Goal: Task Accomplishment & Management: Manage account settings

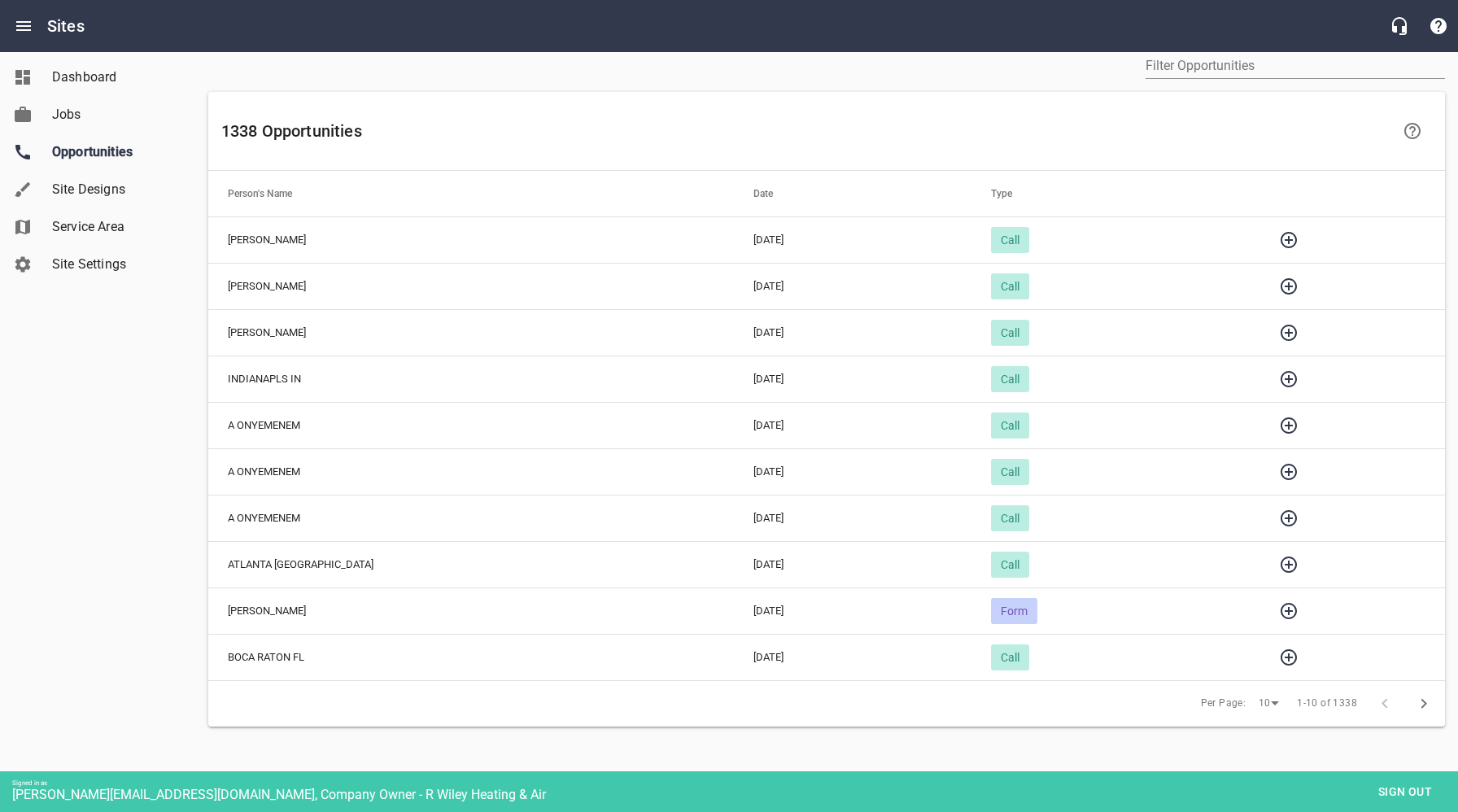
scroll to position [85, 0]
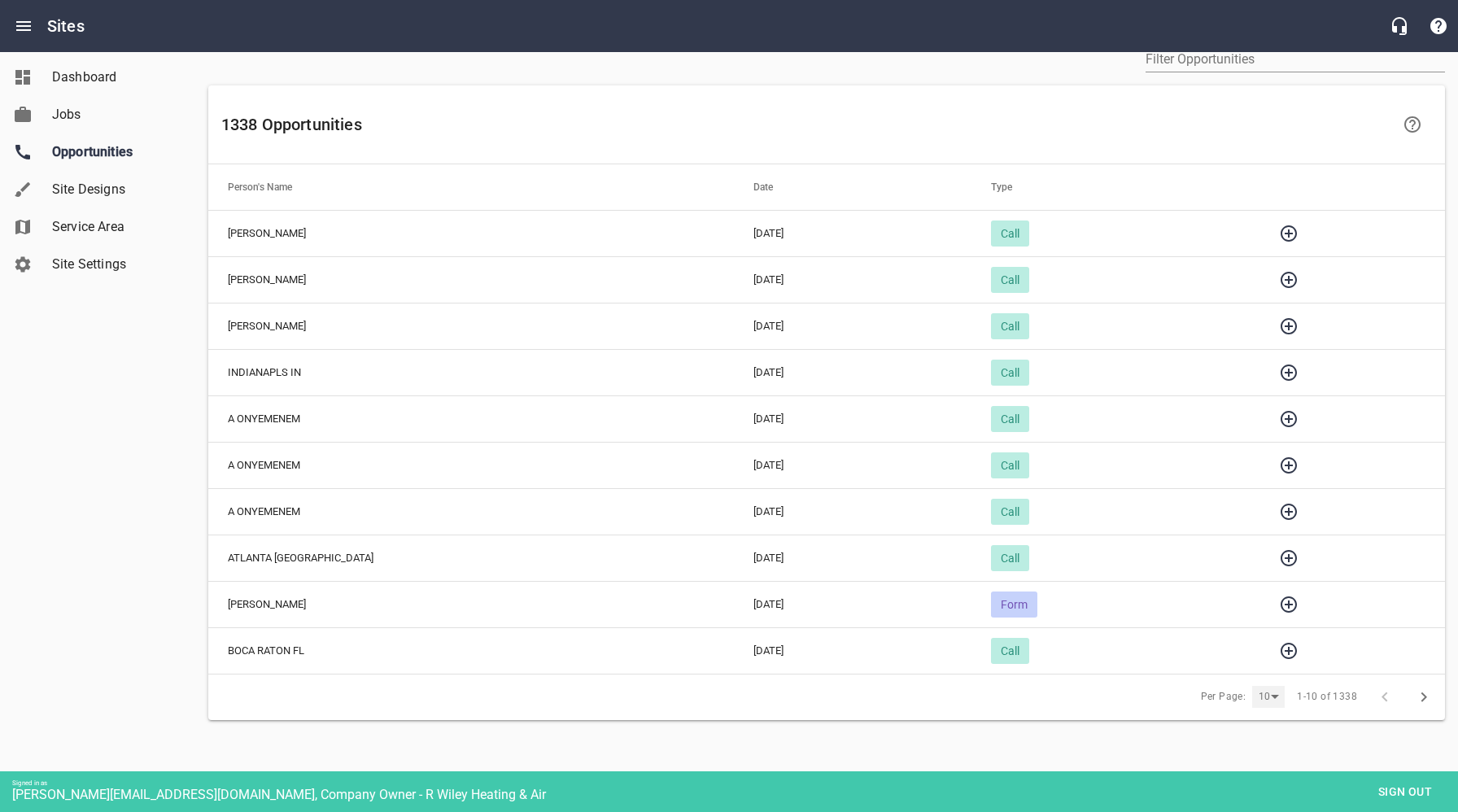
click at [1277, 700] on div "10" at bounding box center [1268, 697] width 32 height 22
click at [1276, 731] on li "25" at bounding box center [1274, 734] width 40 height 38
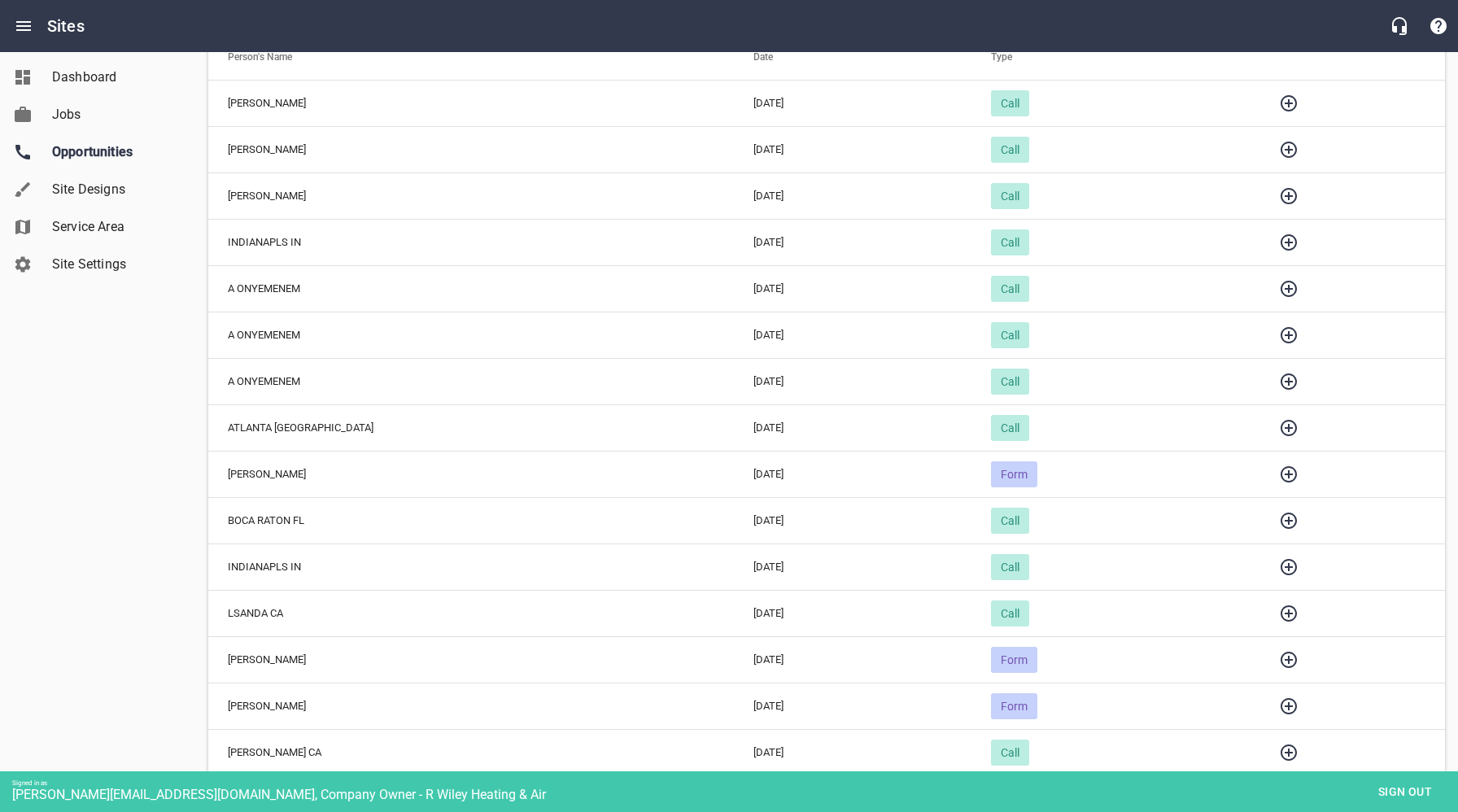
scroll to position [227, 0]
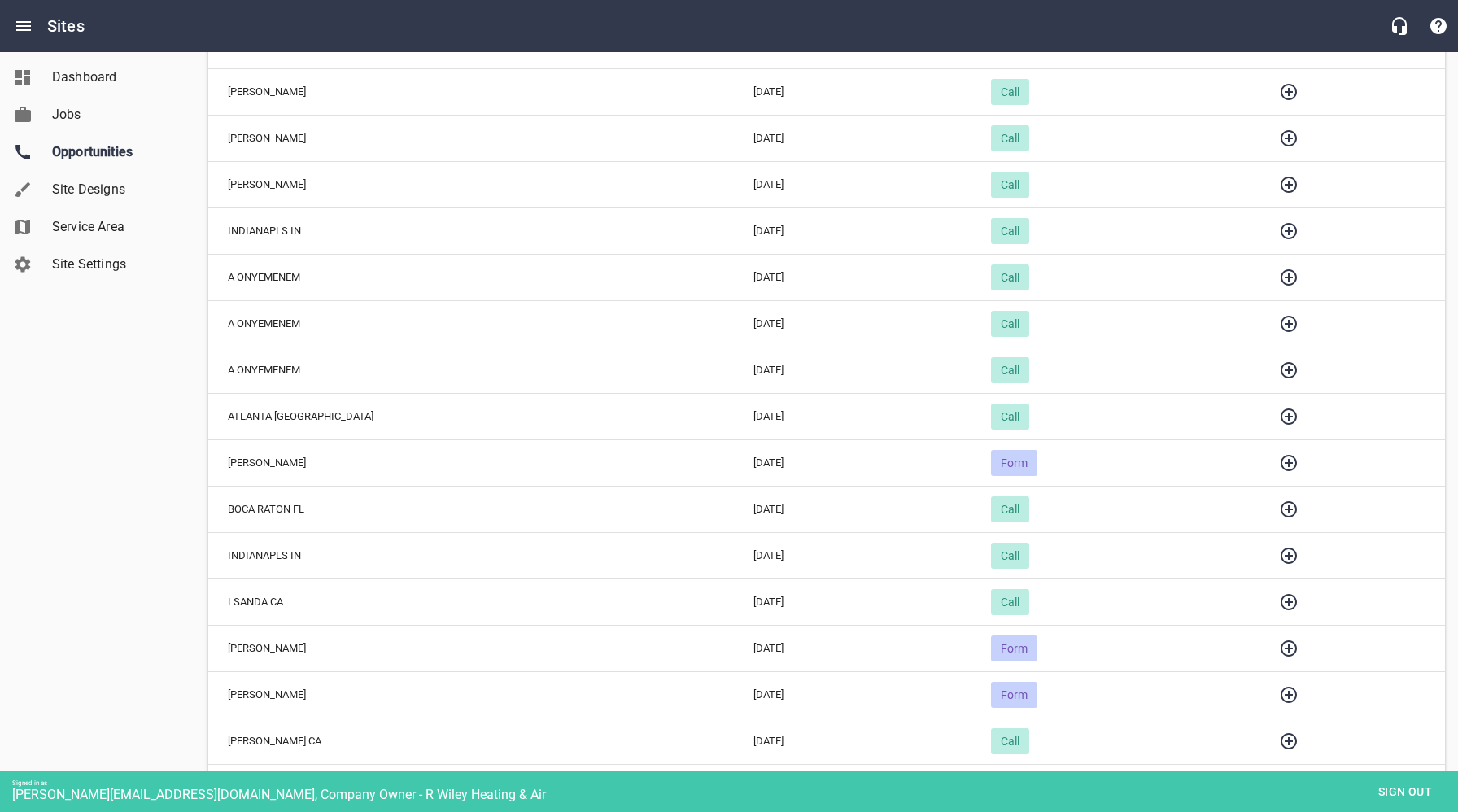
click at [1281, 601] on icon "button" at bounding box center [1289, 602] width 16 height 16
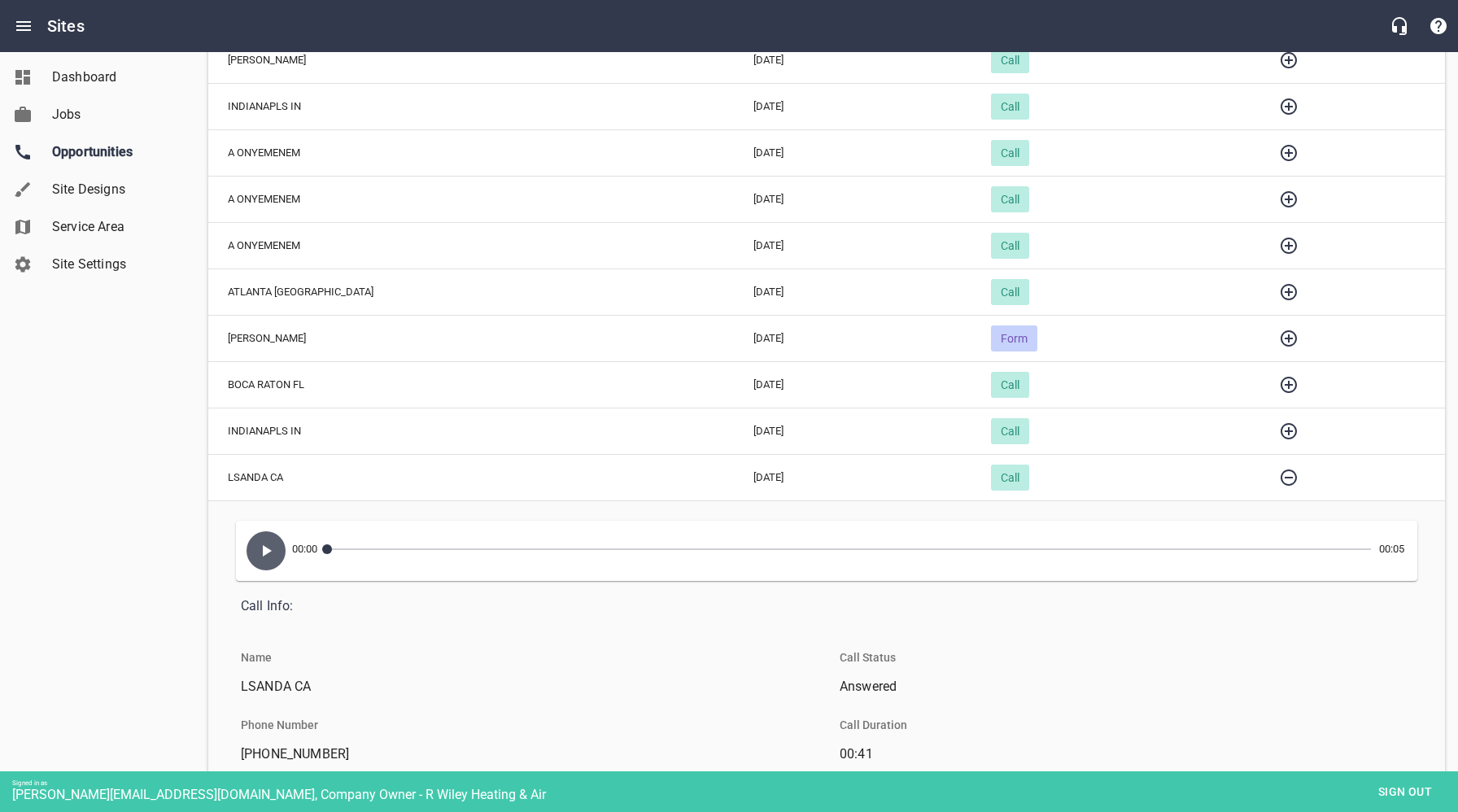
scroll to position [350, 0]
click at [261, 550] on icon "button" at bounding box center [266, 552] width 20 height 20
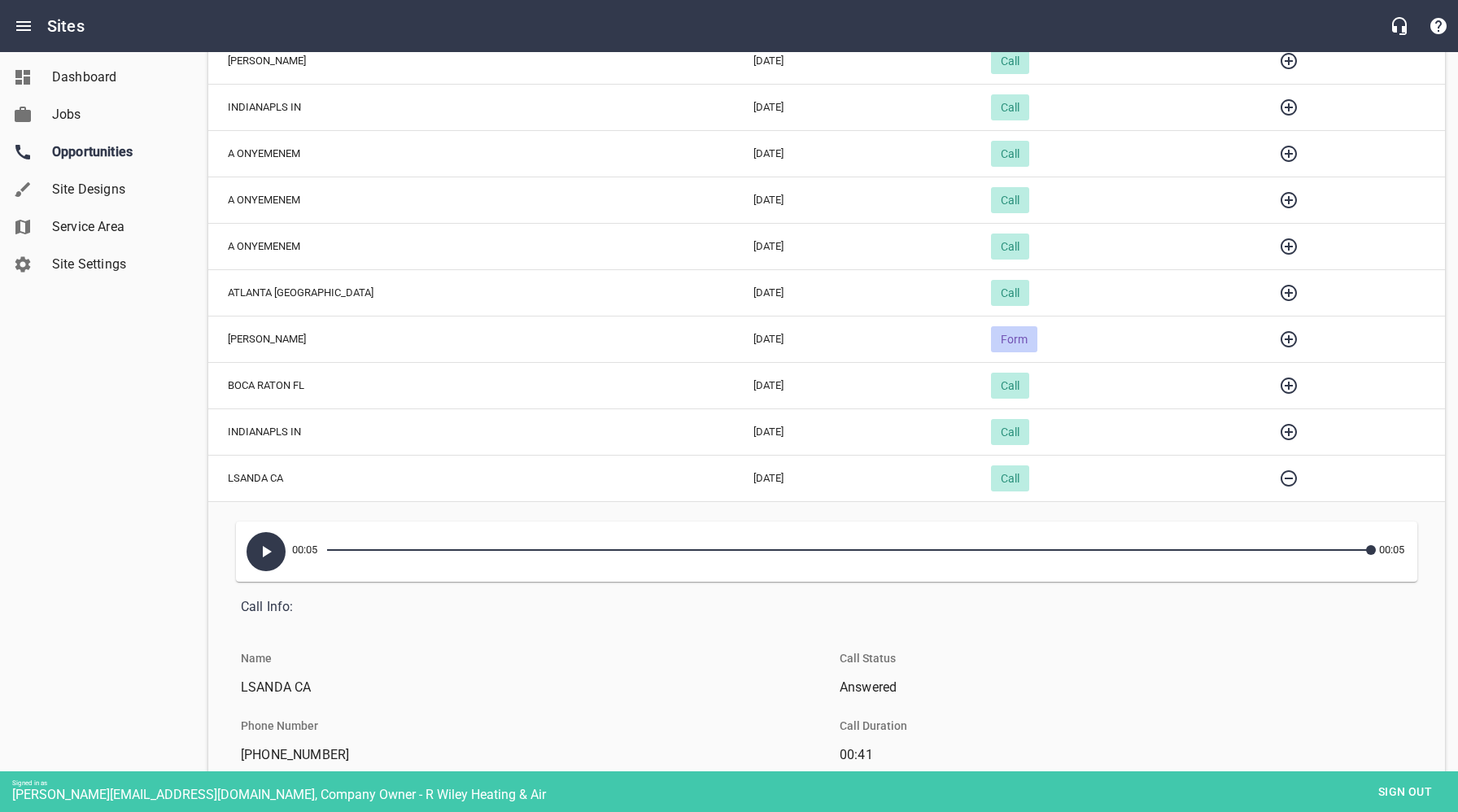
click at [1279, 479] on icon "button" at bounding box center [1289, 479] width 20 height 20
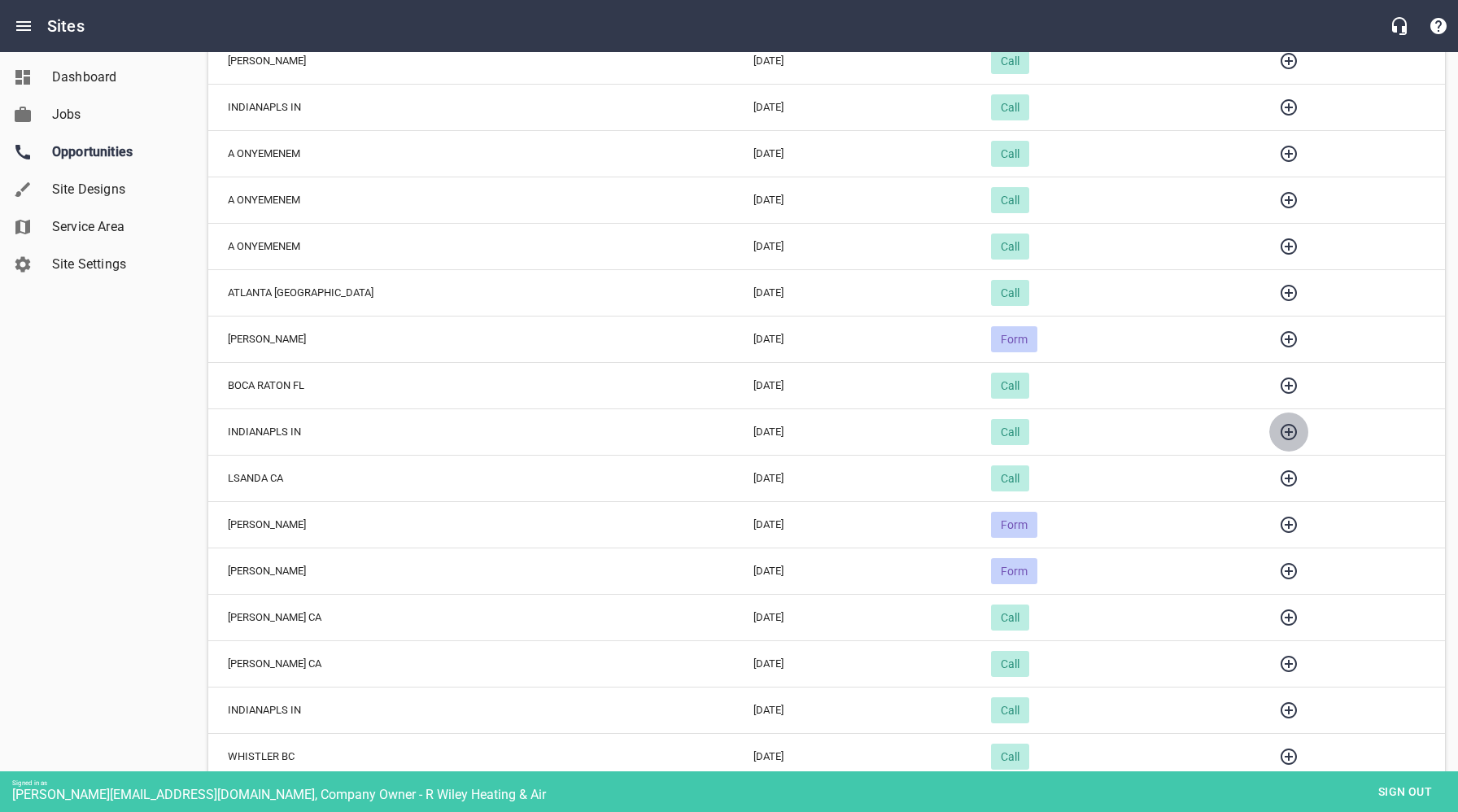
click at [1281, 429] on icon "button" at bounding box center [1289, 432] width 16 height 16
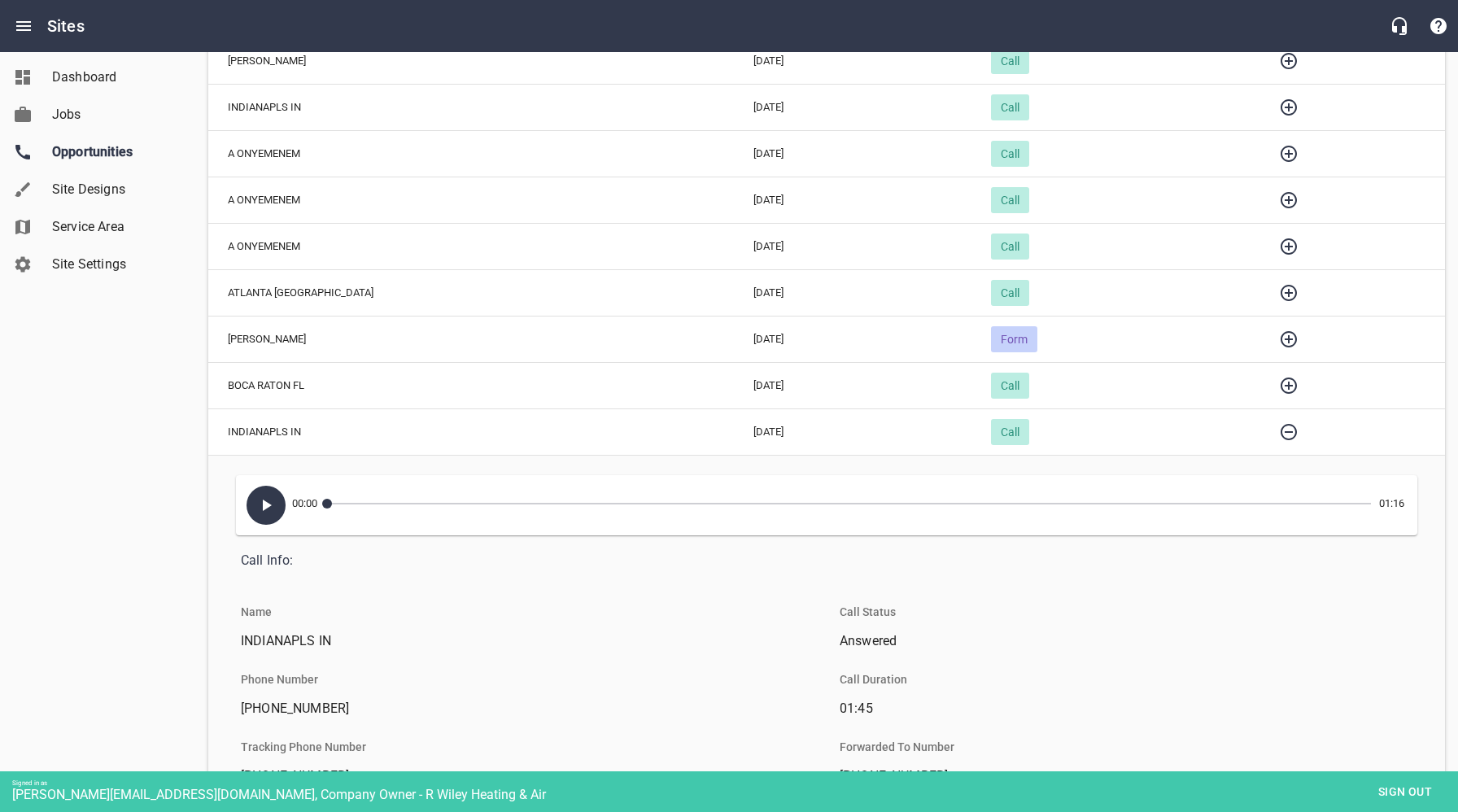
click at [259, 506] on icon "button" at bounding box center [266, 506] width 20 height 20
click at [263, 510] on icon "button" at bounding box center [266, 506] width 20 height 20
click at [1279, 435] on icon "button" at bounding box center [1289, 432] width 20 height 20
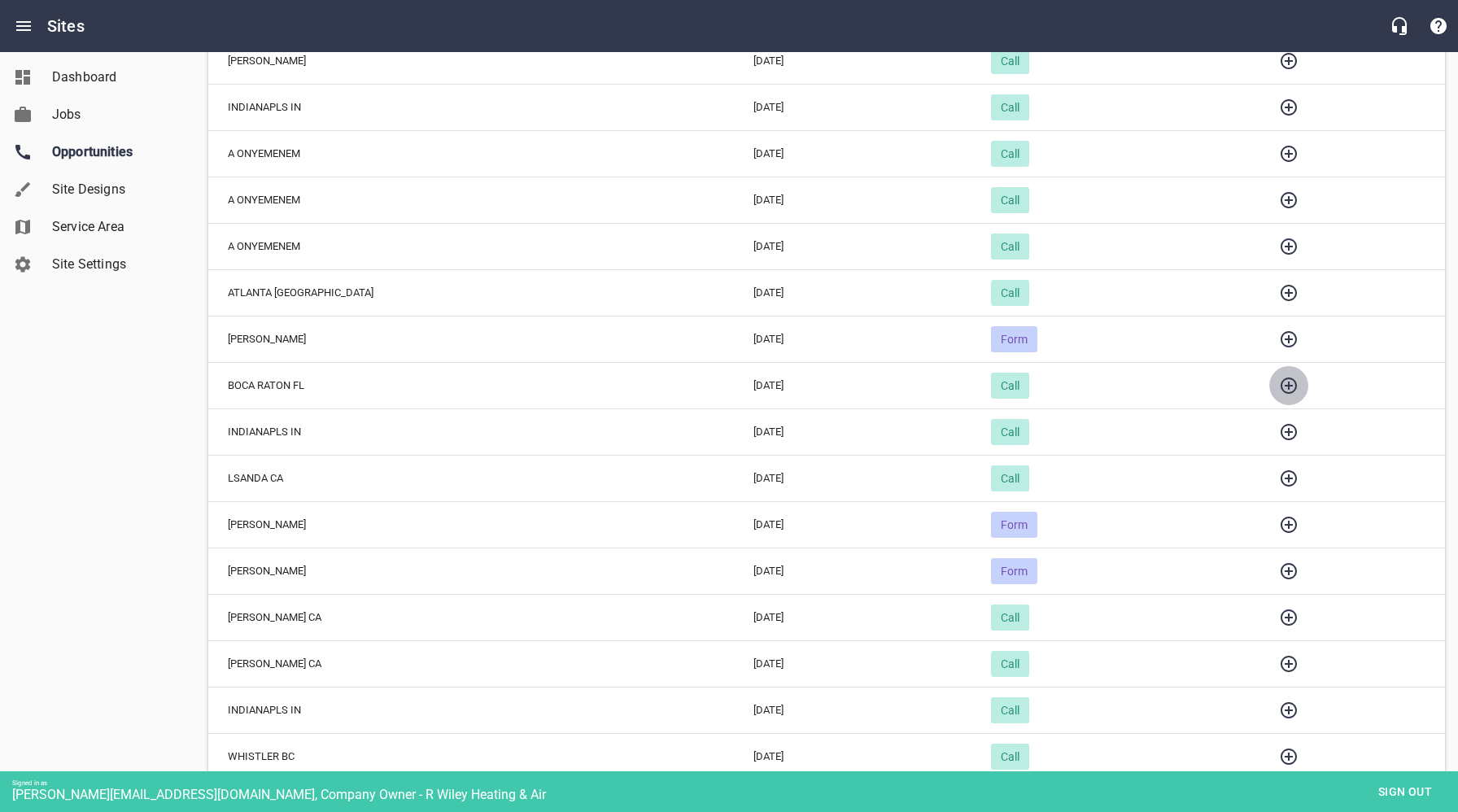
click at [1279, 384] on icon "button" at bounding box center [1289, 386] width 20 height 20
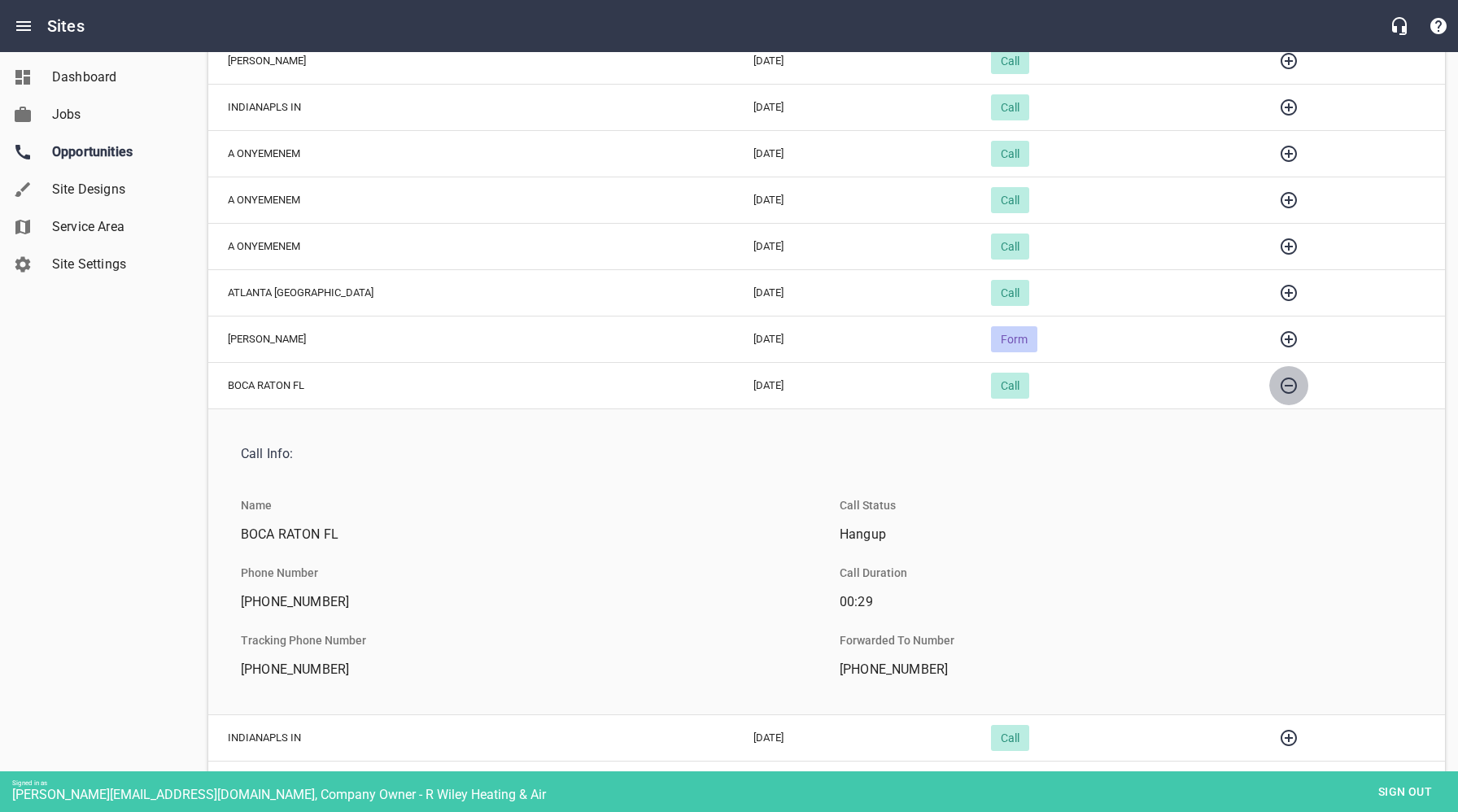
click at [1281, 384] on icon "button" at bounding box center [1289, 385] width 16 height 16
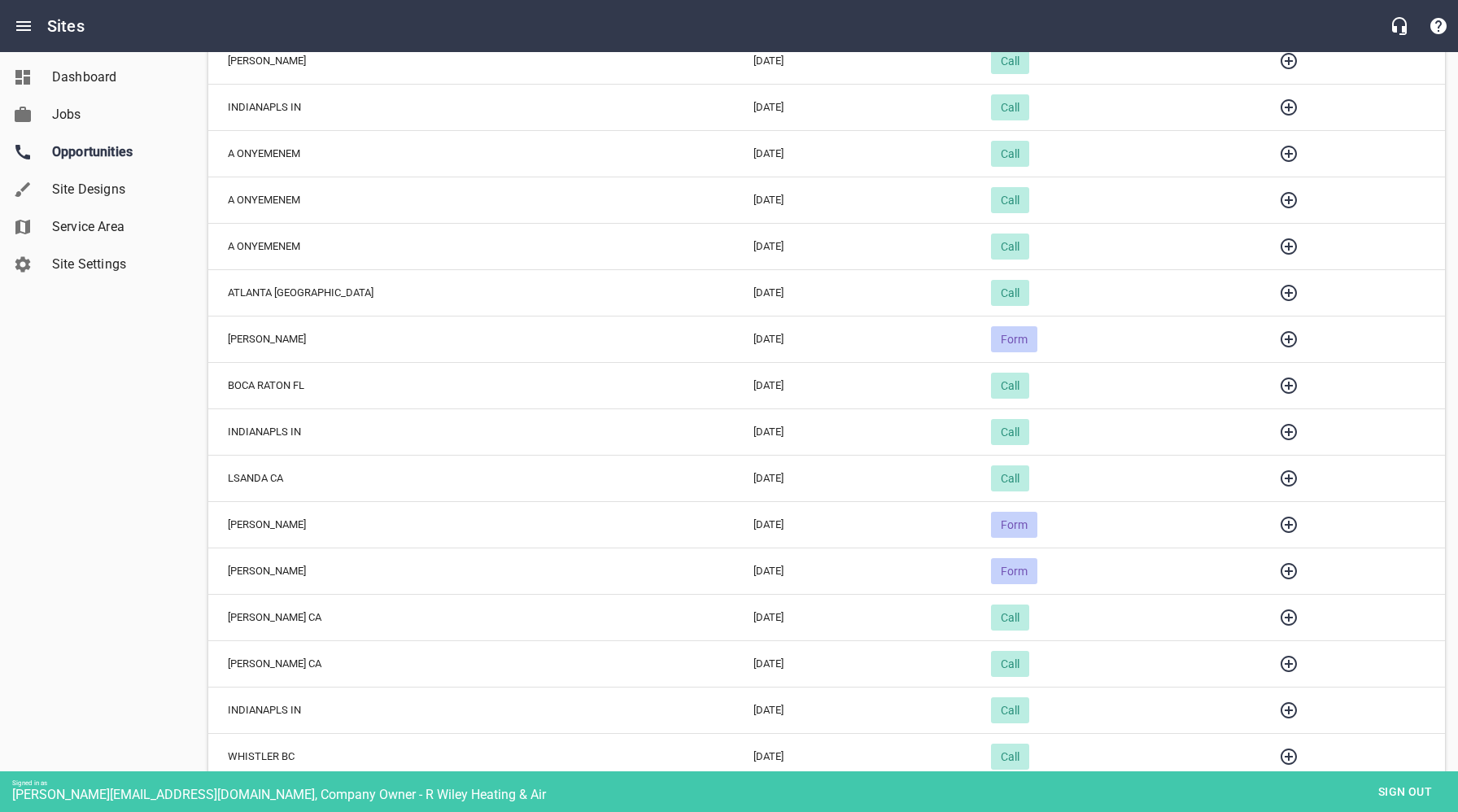
click at [1279, 340] on icon "button" at bounding box center [1289, 340] width 20 height 20
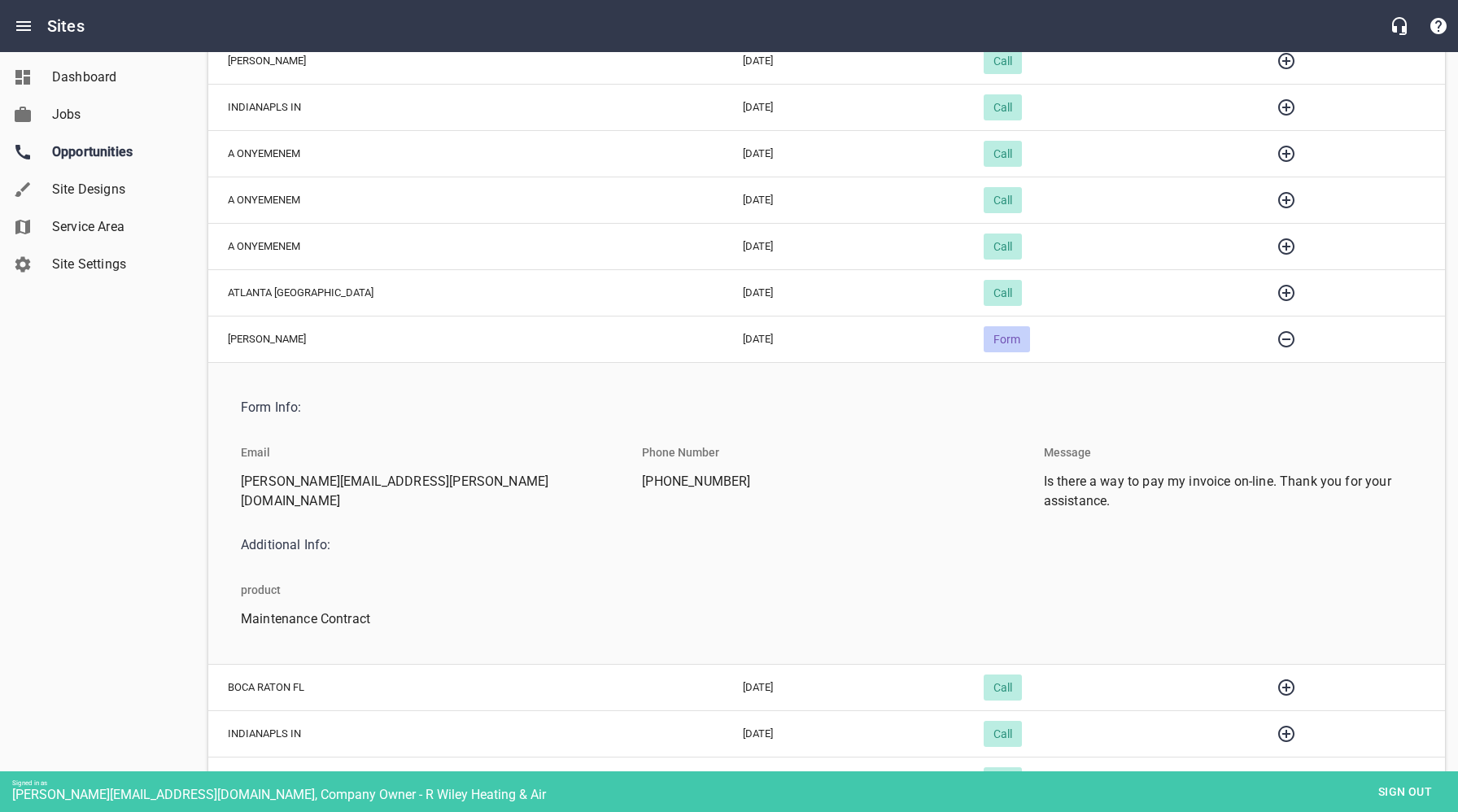
click at [1278, 339] on icon "button" at bounding box center [1286, 340] width 16 height 16
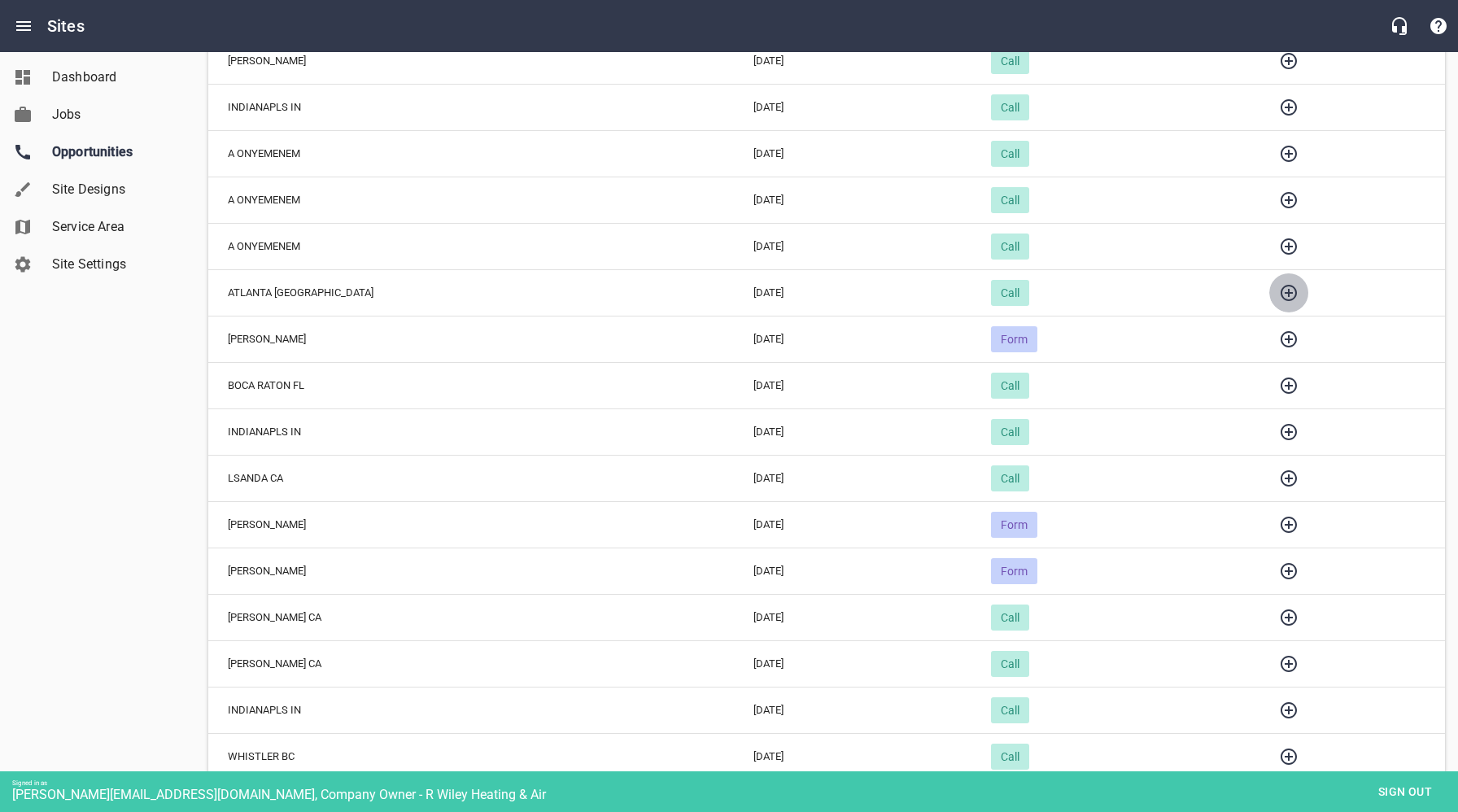
click at [1279, 294] on icon "button" at bounding box center [1289, 293] width 20 height 20
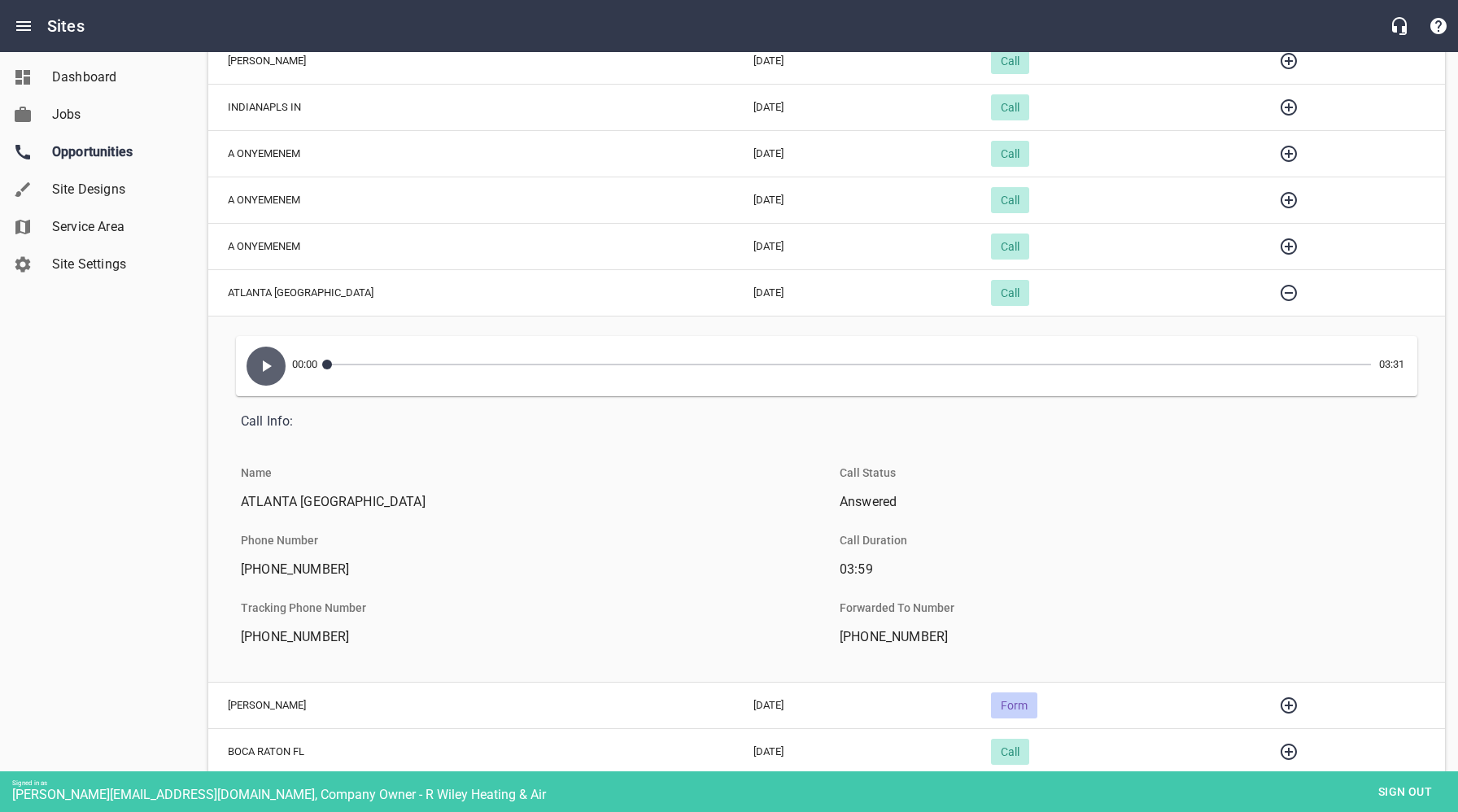
drag, startPoint x: 273, startPoint y: 359, endPoint x: 295, endPoint y: 369, distance: 24.2
click at [273, 359] on icon "button" at bounding box center [266, 366] width 20 height 20
click at [267, 366] on icon "button" at bounding box center [266, 366] width 20 height 20
click at [1279, 290] on icon "button" at bounding box center [1289, 293] width 20 height 20
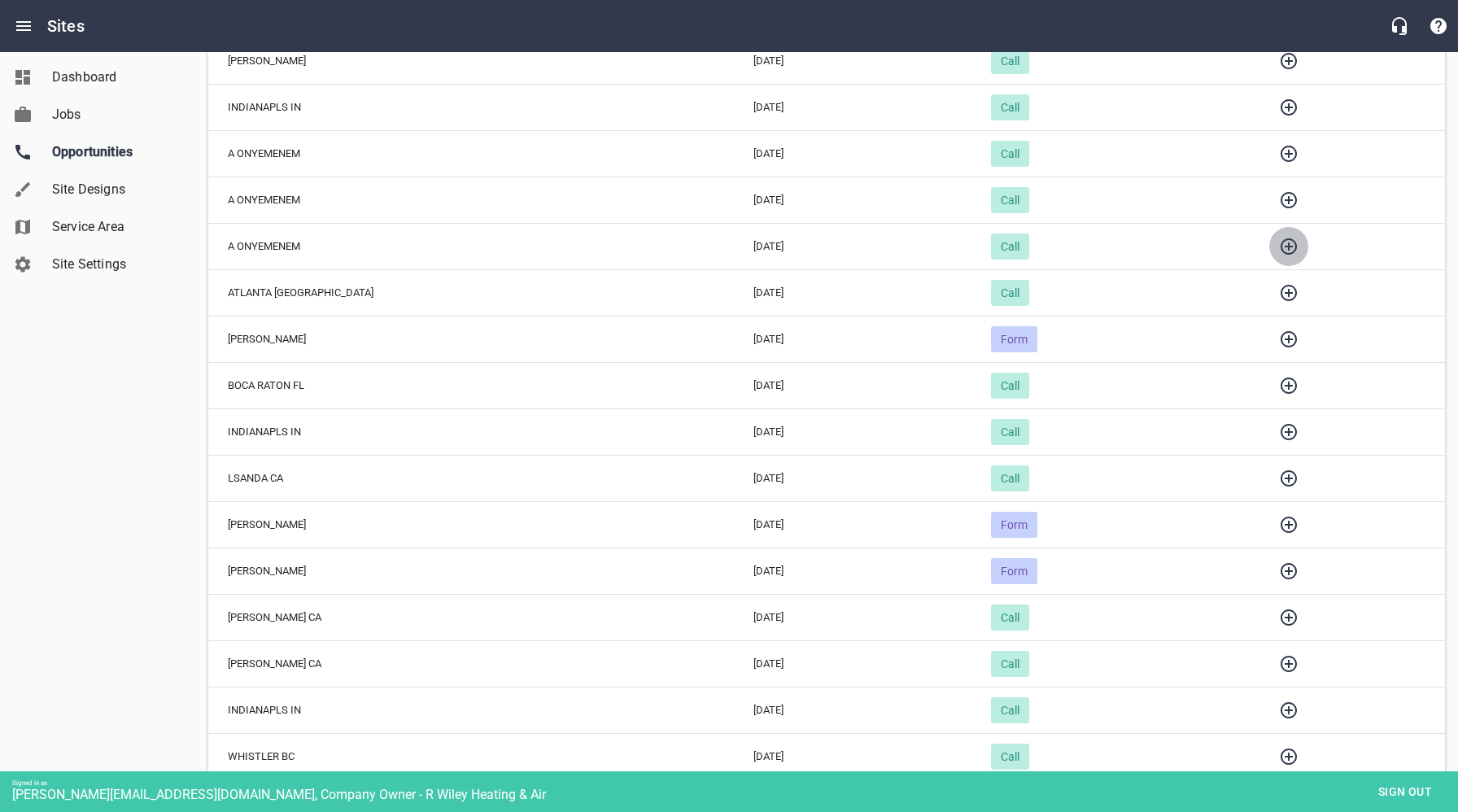
click at [1279, 248] on icon "button" at bounding box center [1289, 247] width 20 height 20
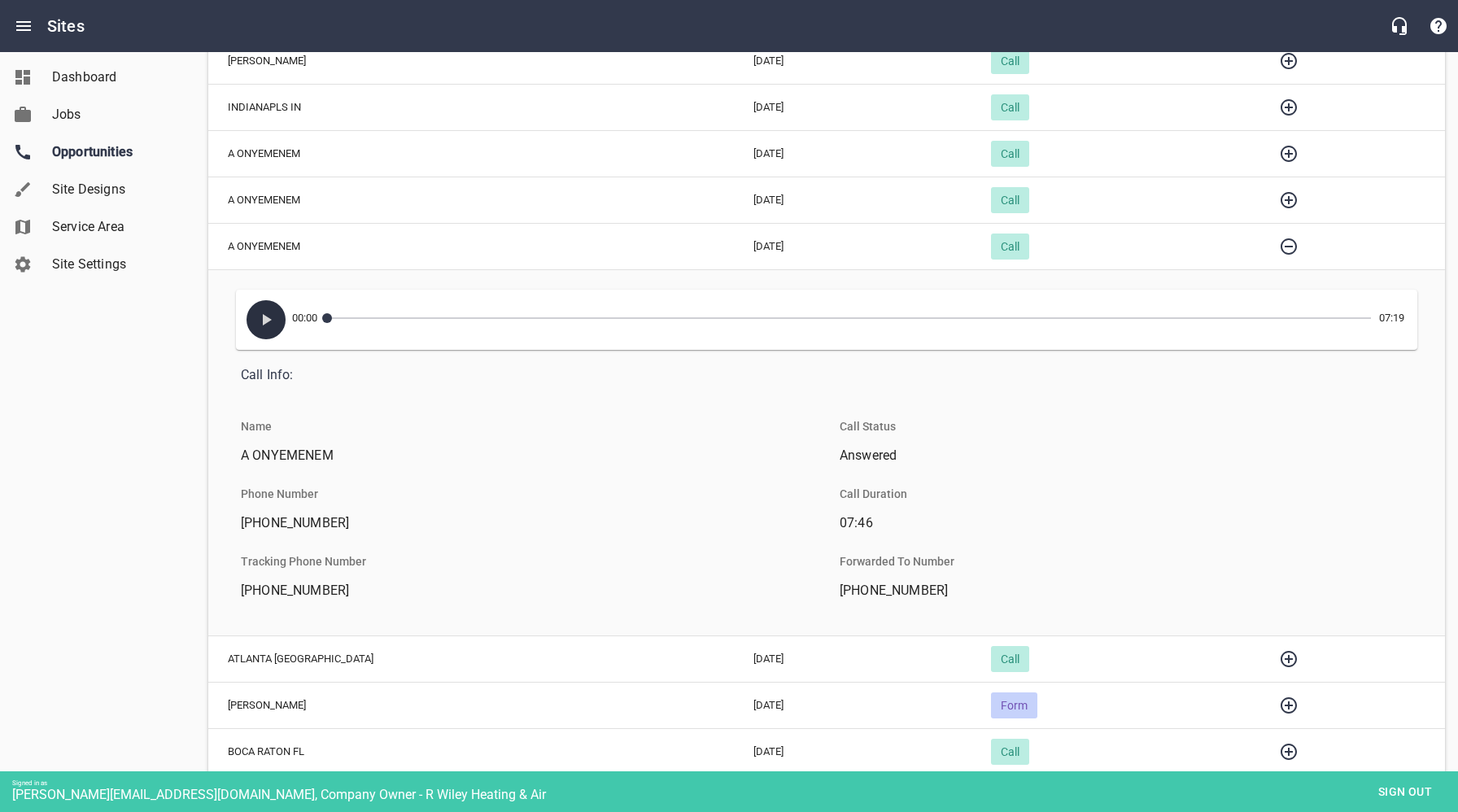
click at [266, 315] on icon "button" at bounding box center [268, 320] width 9 height 12
click at [272, 321] on icon "button" at bounding box center [266, 320] width 20 height 20
click at [1279, 252] on icon "button" at bounding box center [1289, 247] width 20 height 20
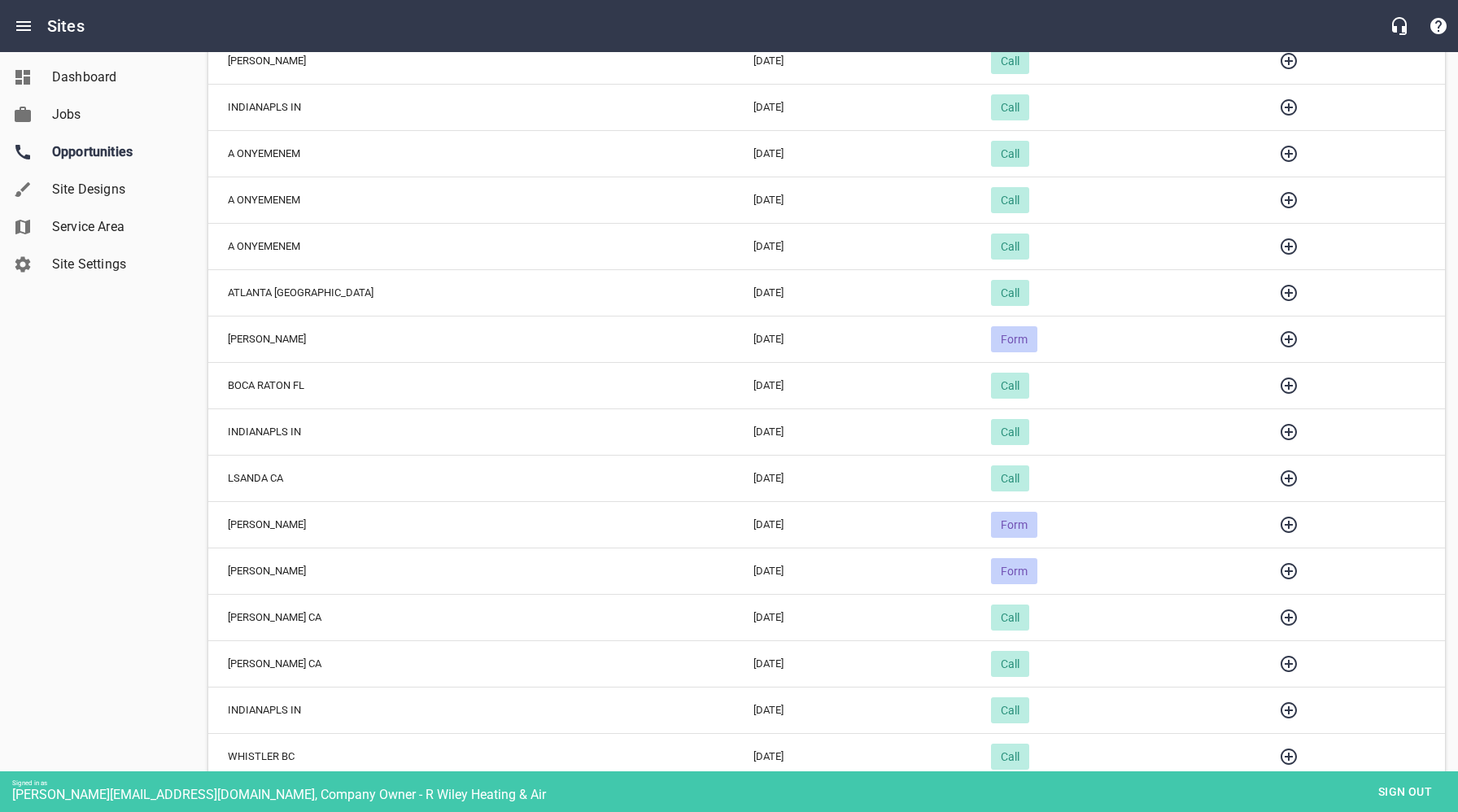
click at [1281, 199] on icon "button" at bounding box center [1289, 200] width 16 height 16
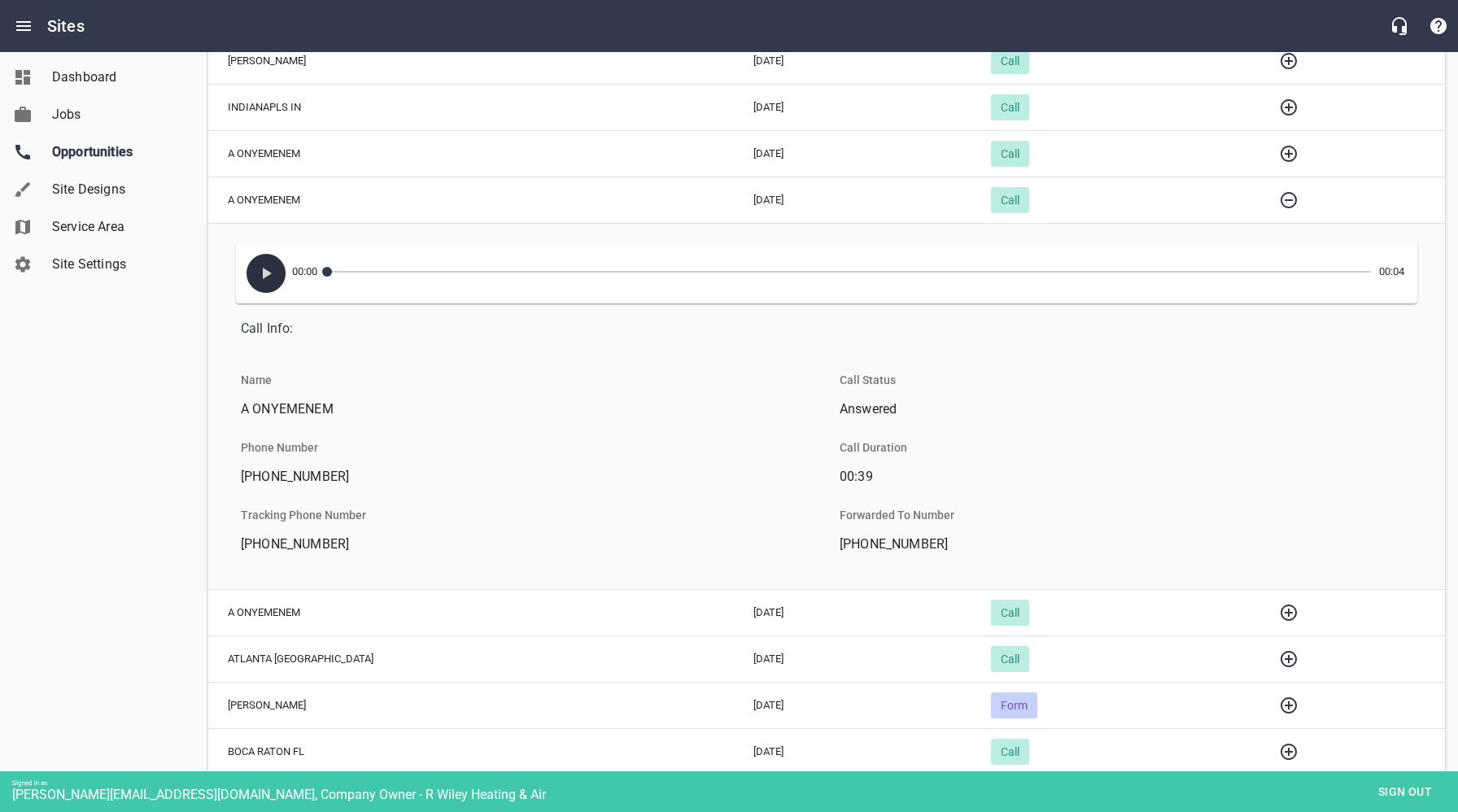
click at [268, 278] on icon "button" at bounding box center [266, 274] width 20 height 20
click at [1279, 201] on icon "button" at bounding box center [1289, 200] width 20 height 20
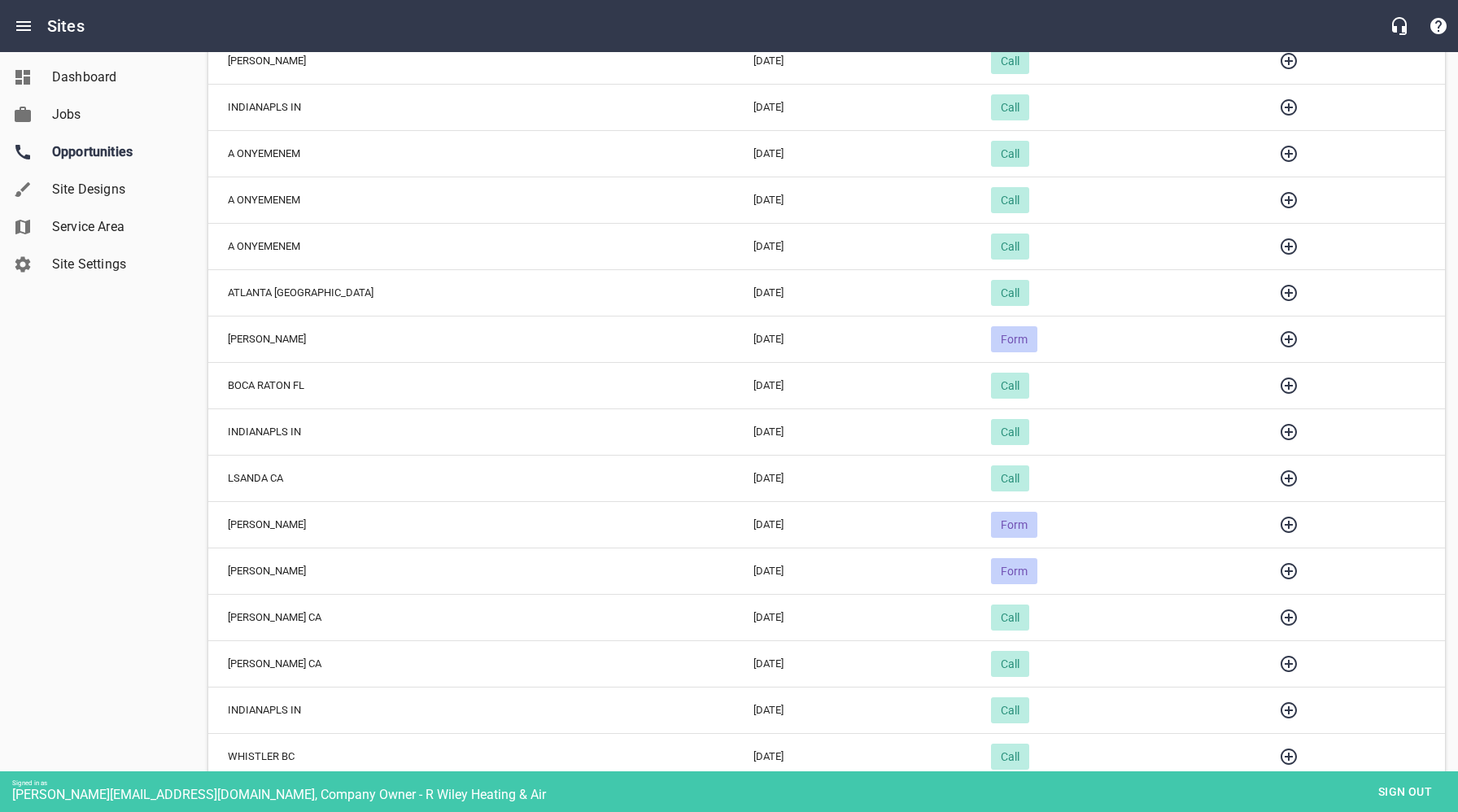
click at [1281, 153] on icon "button" at bounding box center [1289, 154] width 16 height 16
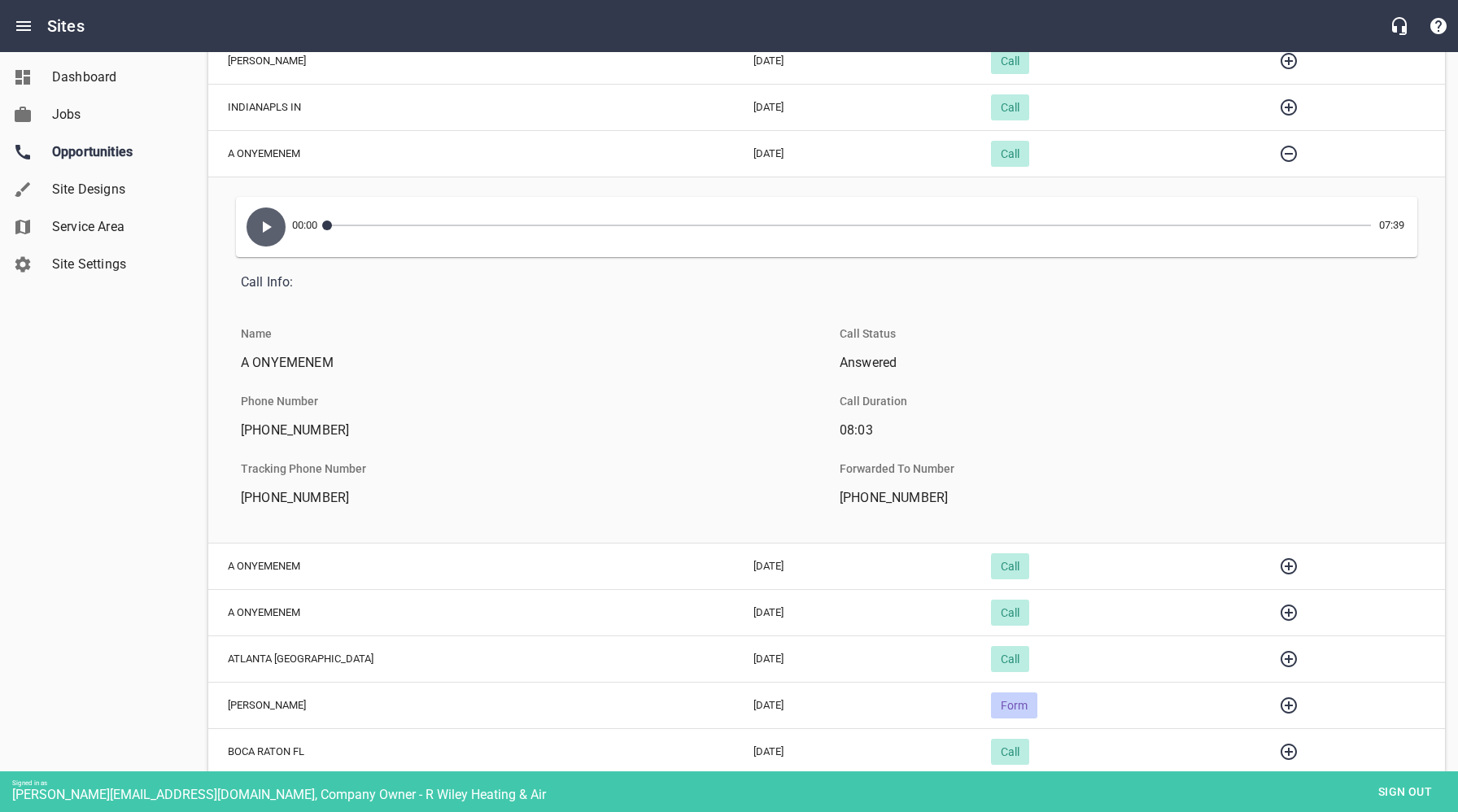
click at [188, 393] on div "Dashboard Jobs Opportunities Site Designs Service Area Site Settings" at bounding box center [98, 406] width 196 height 812
click at [130, 403] on div "Dashboard Jobs Opportunities Site Designs Service Area Site Settings" at bounding box center [98, 406] width 196 height 812
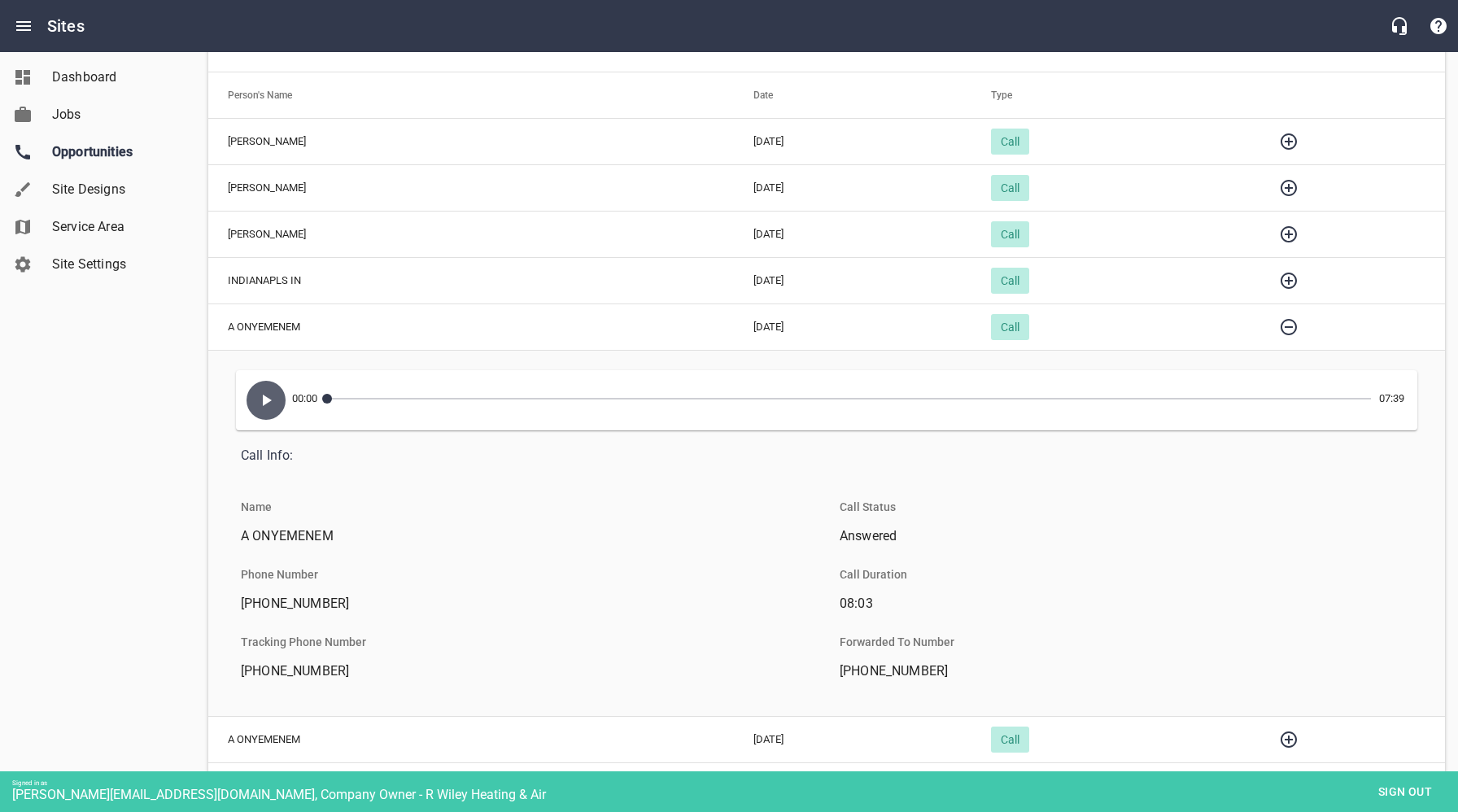
scroll to position [176, 0]
click at [266, 400] on icon "button" at bounding box center [268, 402] width 9 height 12
click at [264, 401] on icon "button" at bounding box center [266, 402] width 10 height 12
click at [1279, 327] on icon "button" at bounding box center [1289, 329] width 20 height 20
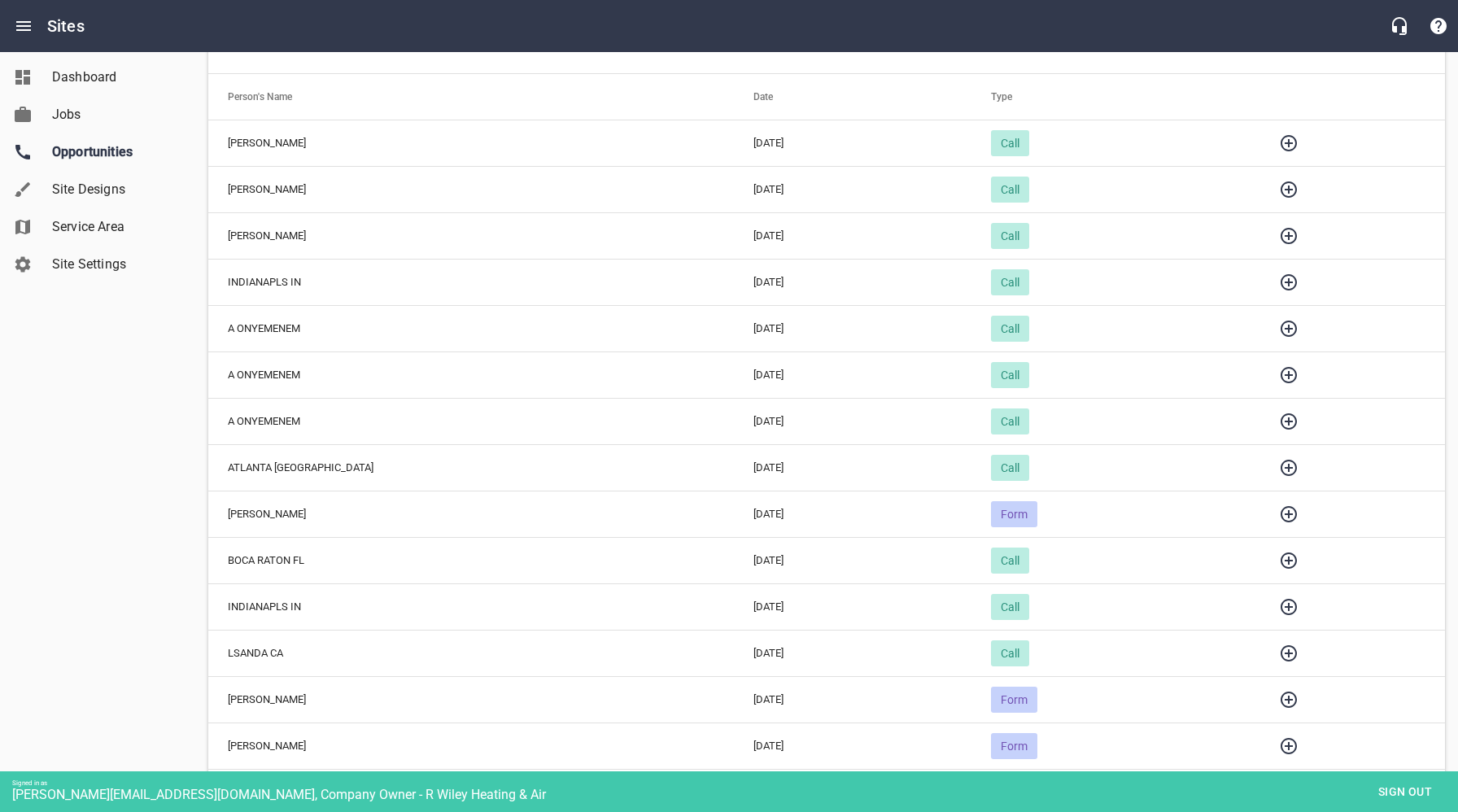
click at [1279, 276] on icon "button" at bounding box center [1289, 282] width 20 height 20
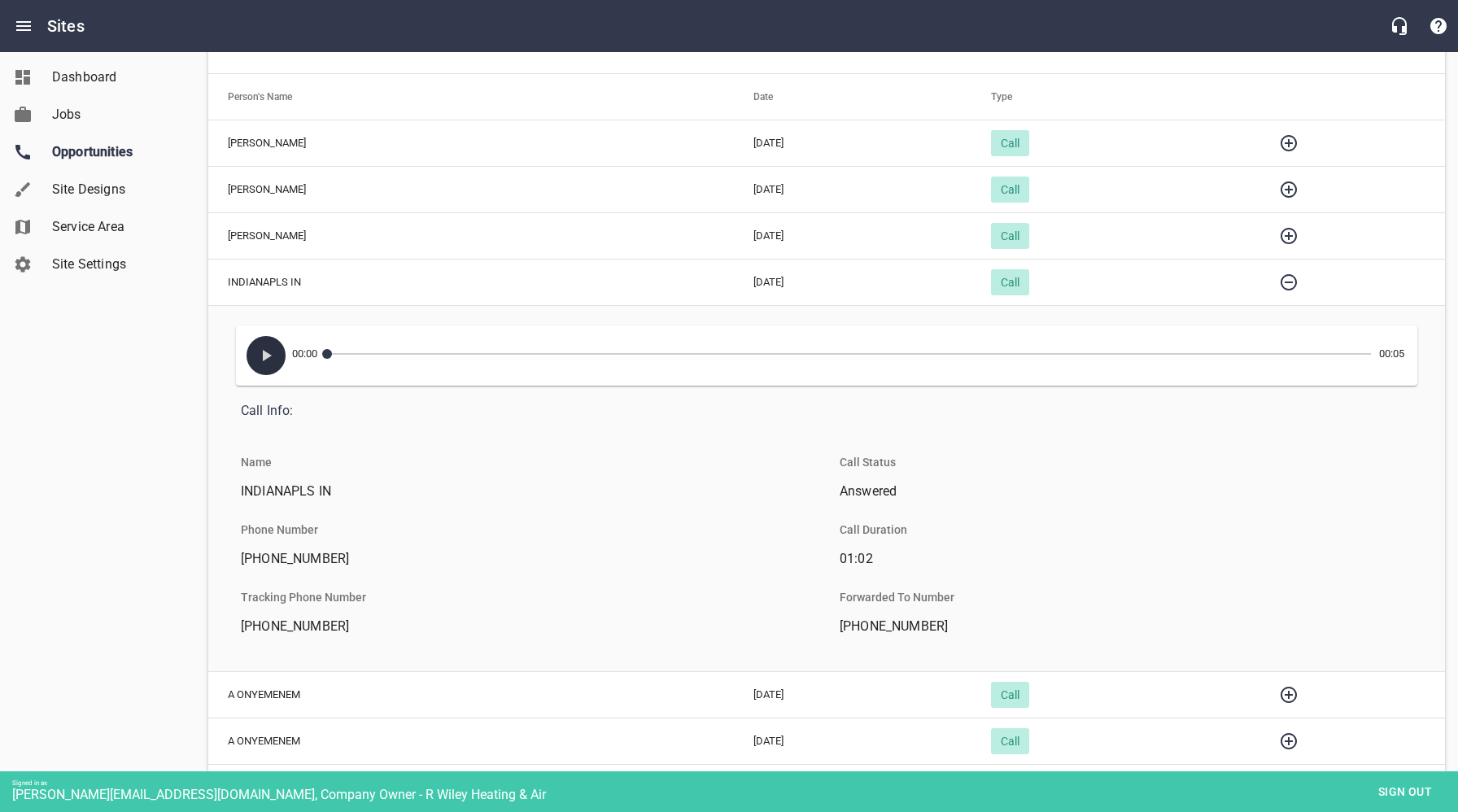
click at [274, 356] on icon "button" at bounding box center [266, 356] width 20 height 20
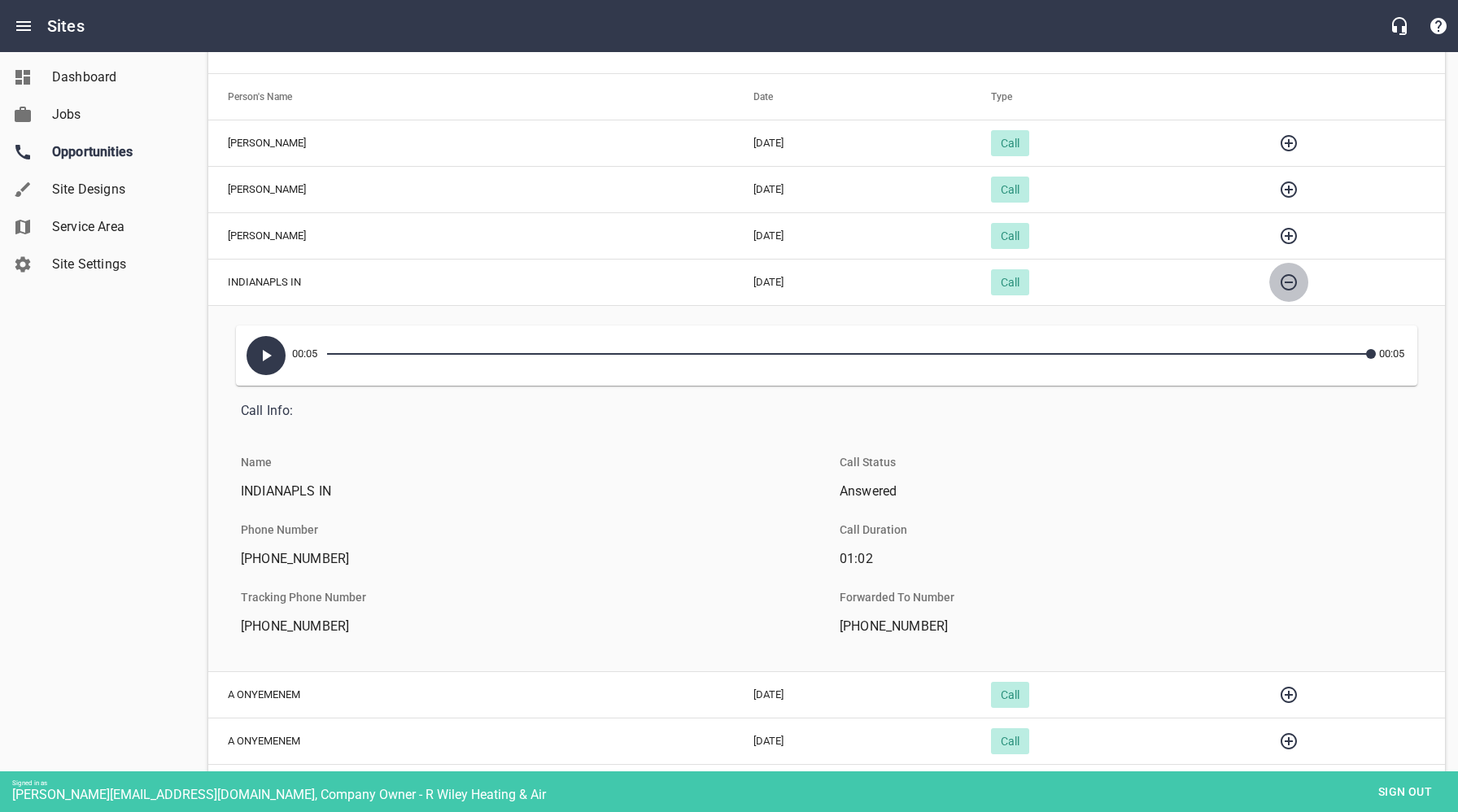
click at [1279, 282] on icon "button" at bounding box center [1289, 282] width 20 height 20
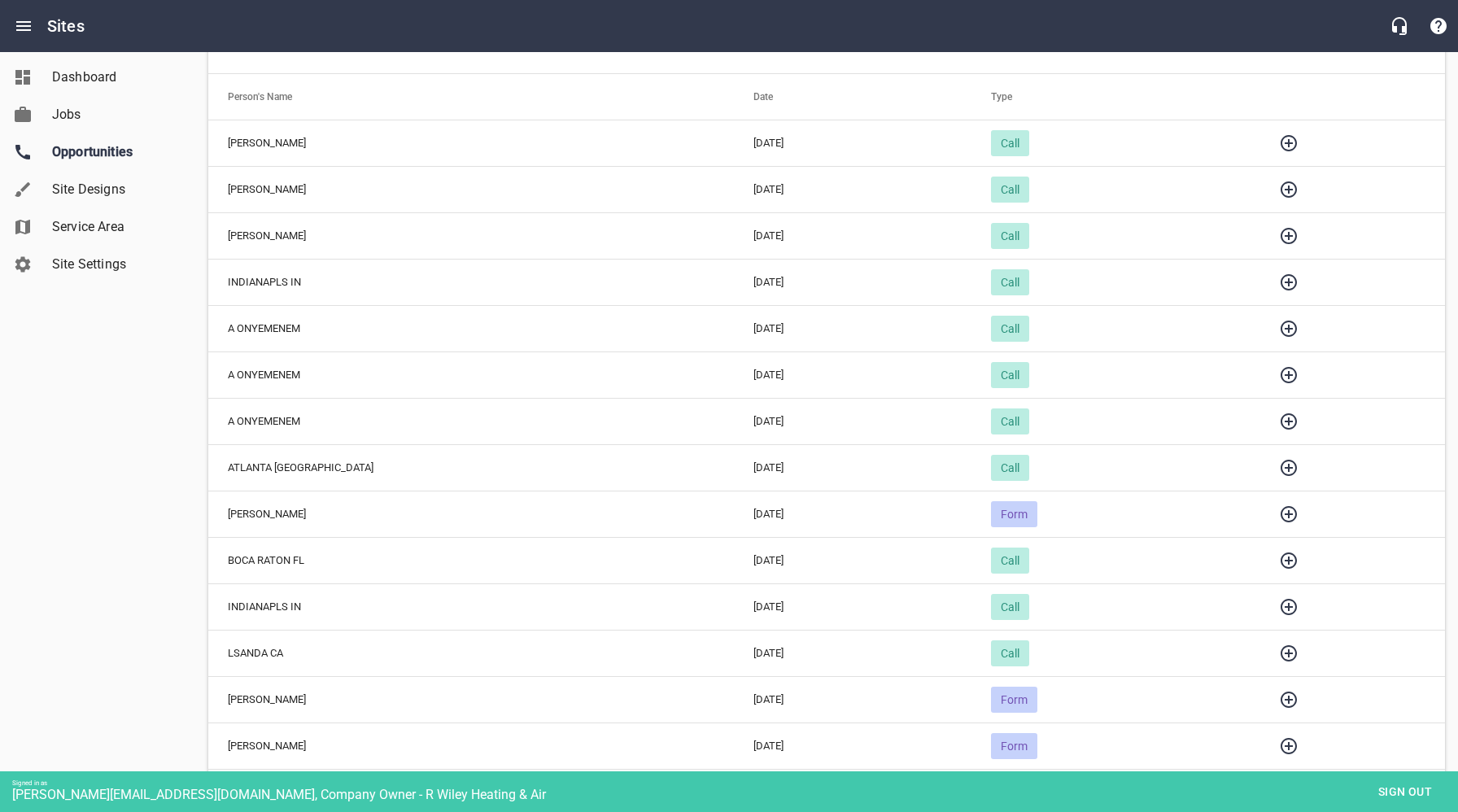
click at [1279, 236] on icon "button" at bounding box center [1289, 236] width 20 height 20
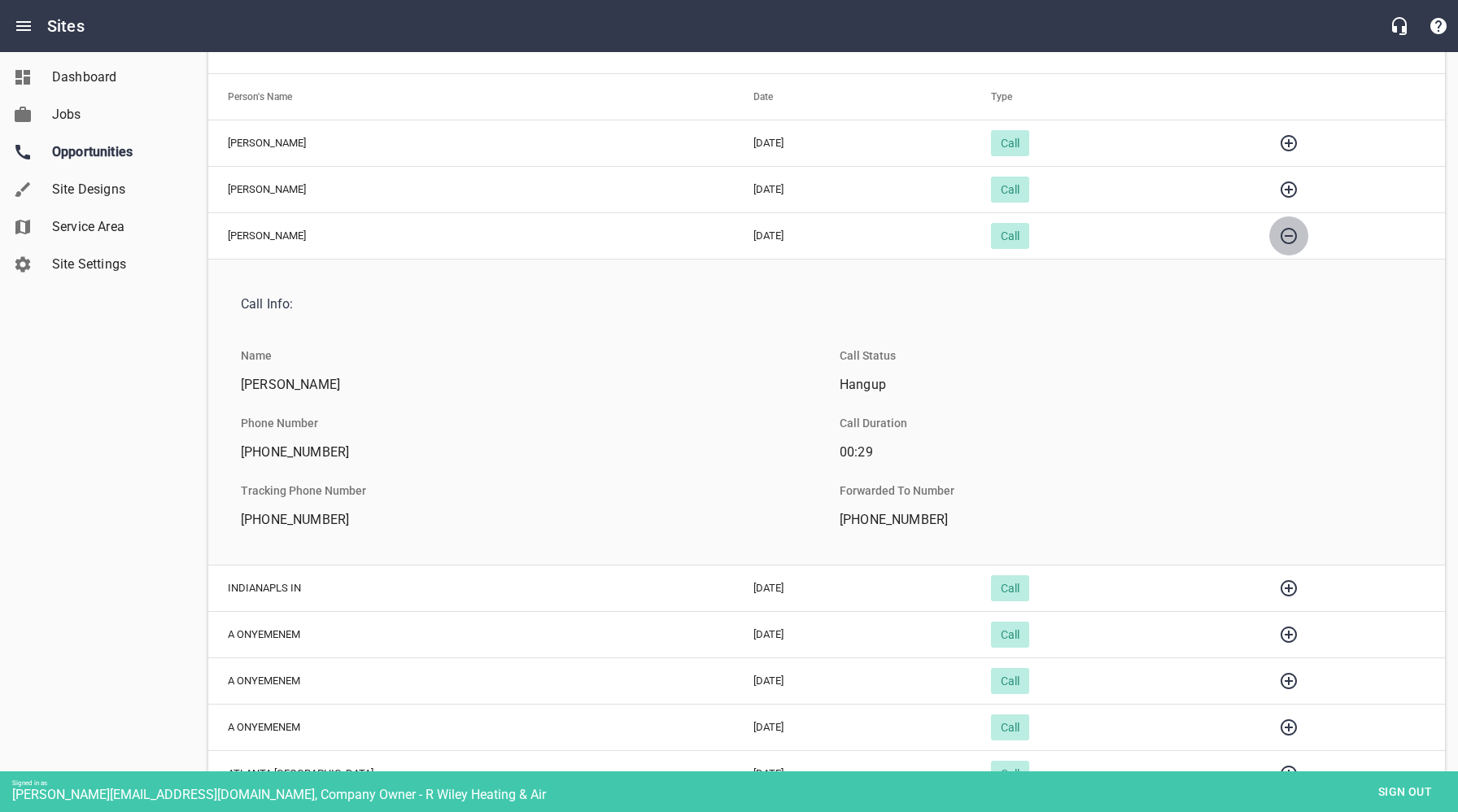
drag, startPoint x: 1276, startPoint y: 234, endPoint x: 1274, endPoint y: 208, distance: 26.1
click at [1279, 234] on icon "button" at bounding box center [1289, 236] width 20 height 20
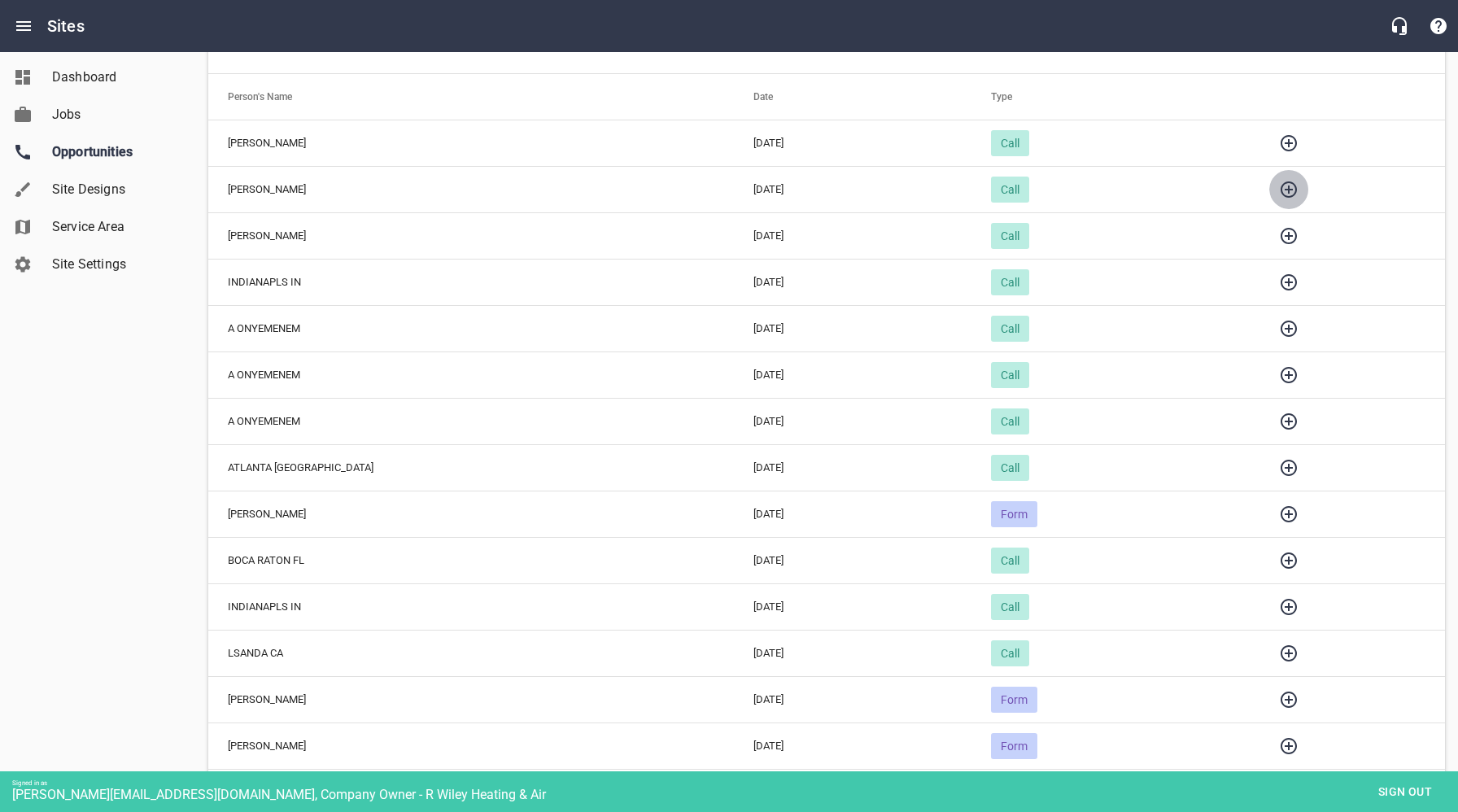
click at [1279, 191] on icon "button" at bounding box center [1289, 190] width 20 height 20
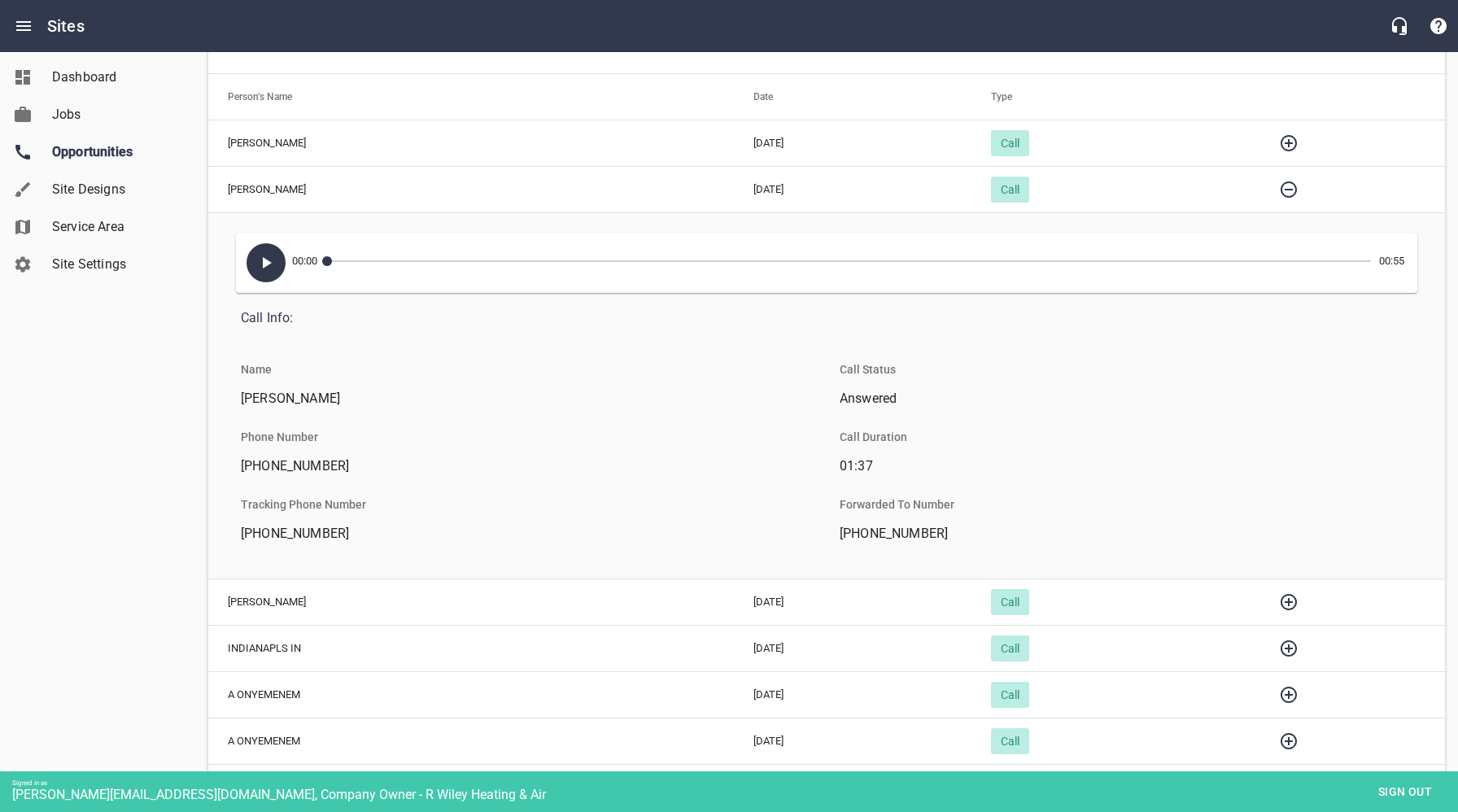
click at [260, 266] on icon "button" at bounding box center [266, 263] width 20 height 20
click at [261, 262] on icon "button" at bounding box center [266, 262] width 10 height 12
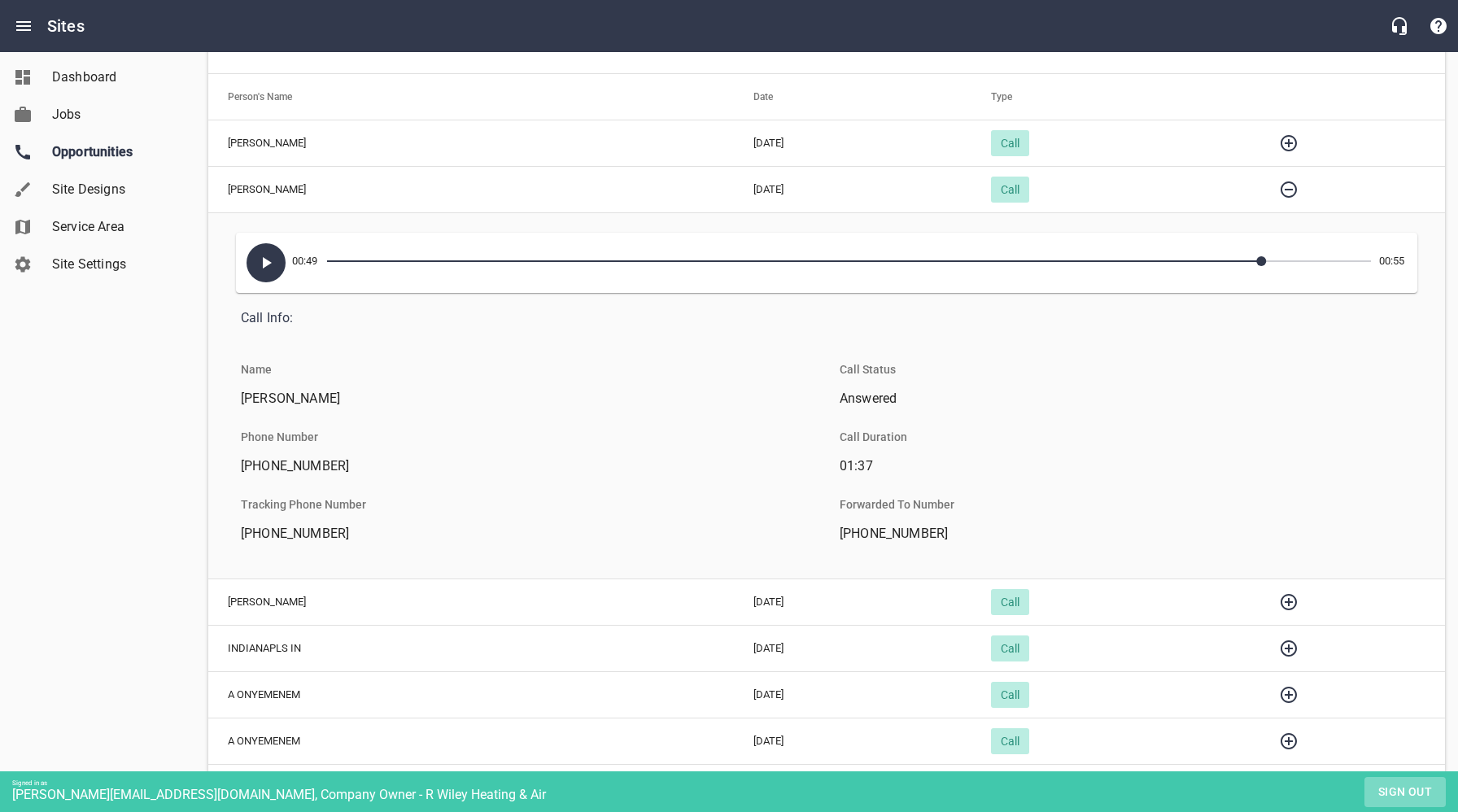
click at [1393, 791] on span "Sign out" at bounding box center [1405, 792] width 68 height 21
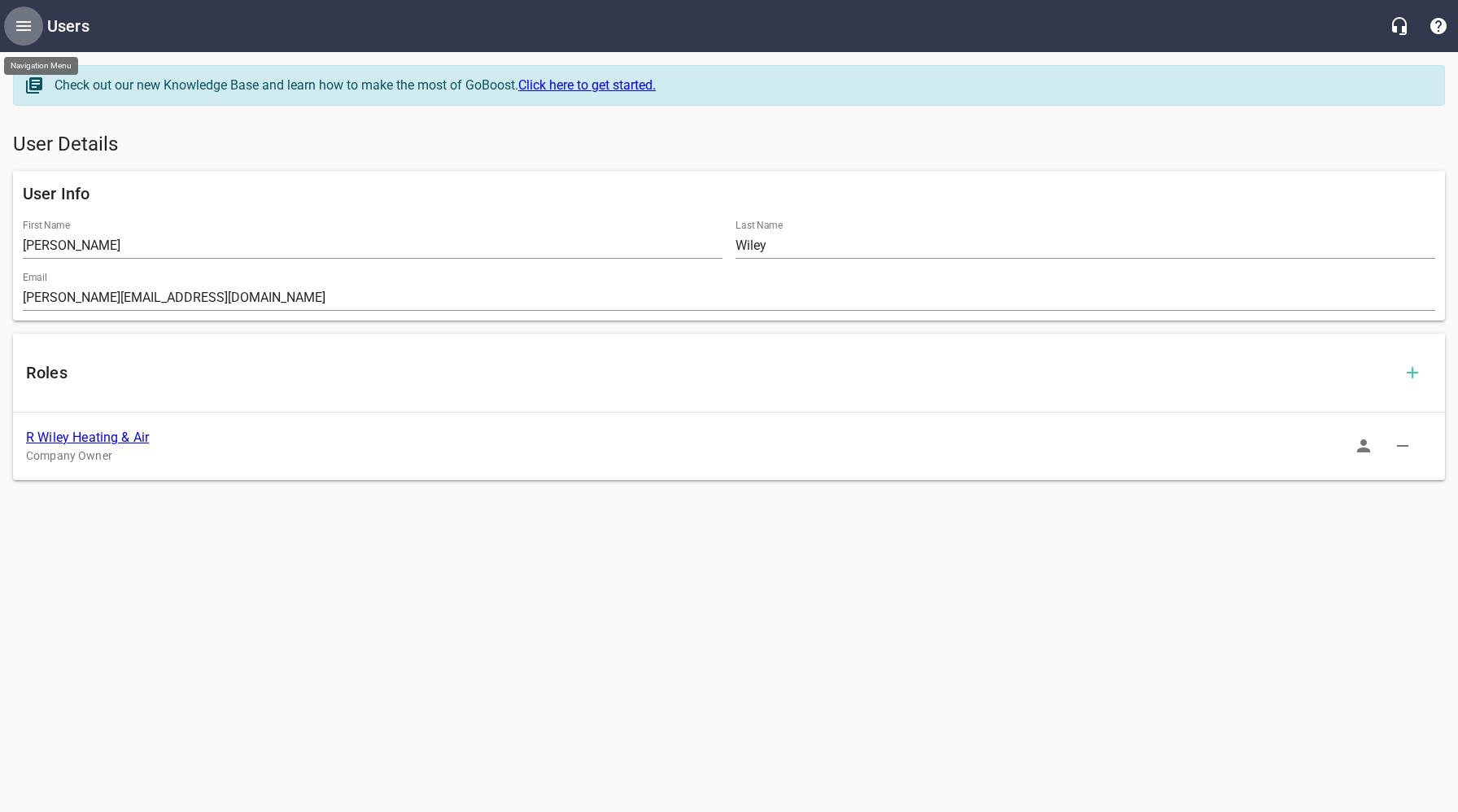
click at [25, 22] on icon "Open drawer" at bounding box center [23, 26] width 20 height 20
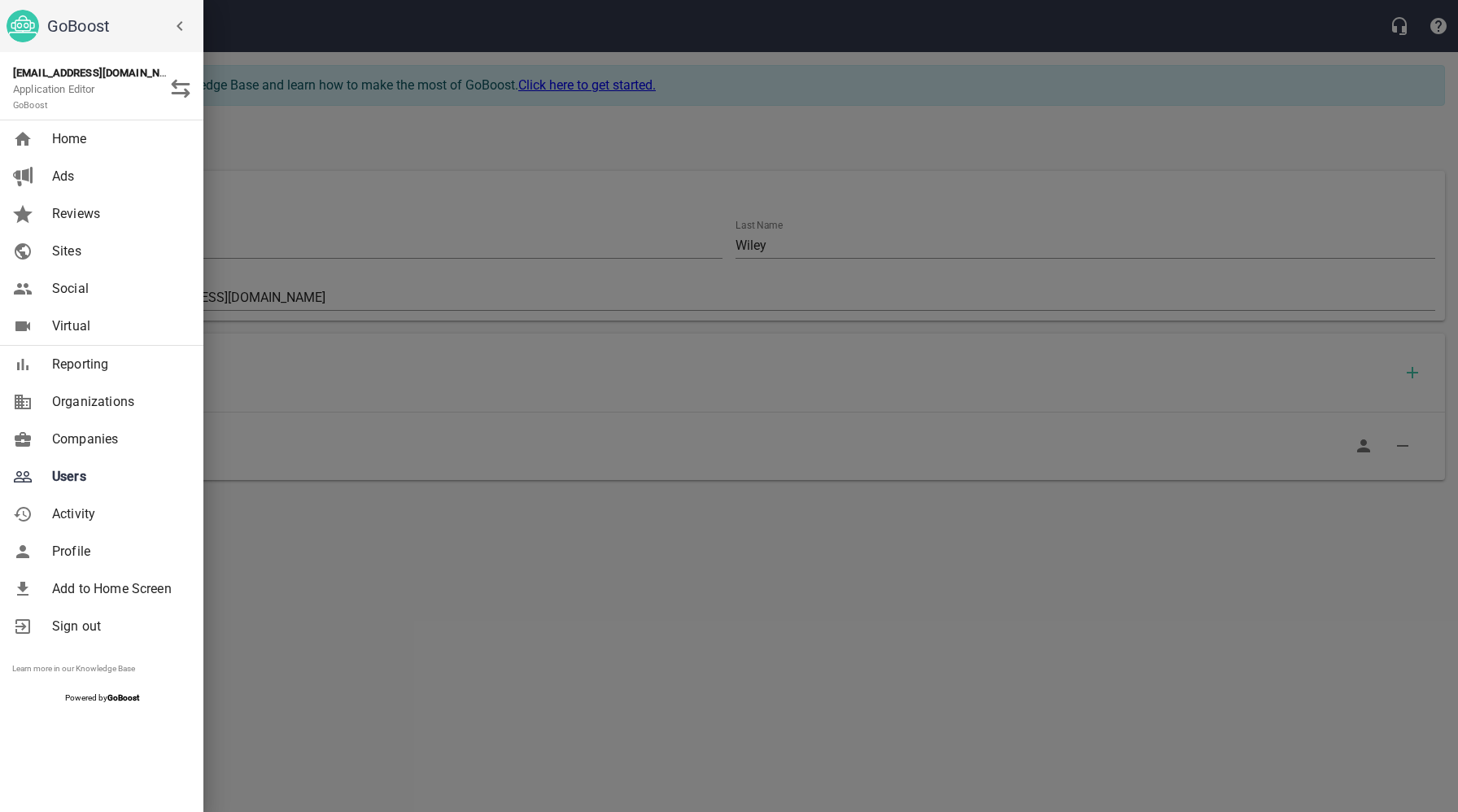
click at [92, 442] on span "Companies" at bounding box center [118, 439] width 132 height 20
